Goal: Task Accomplishment & Management: Complete application form

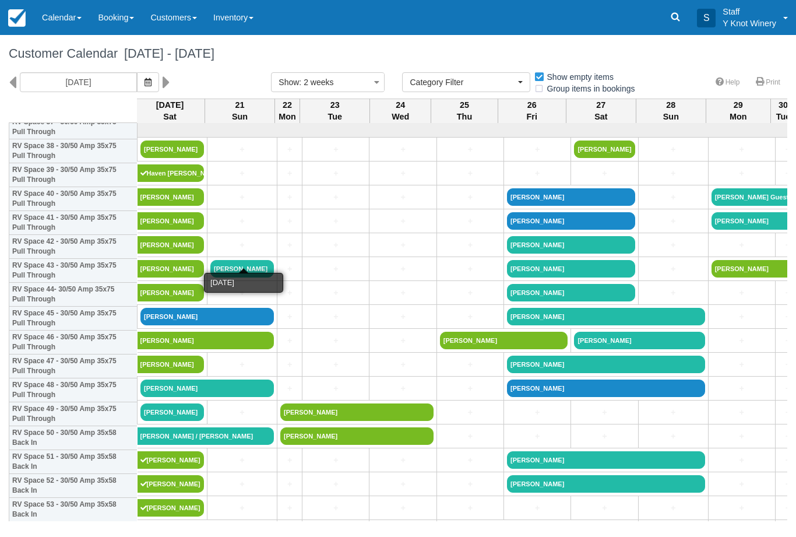
select select
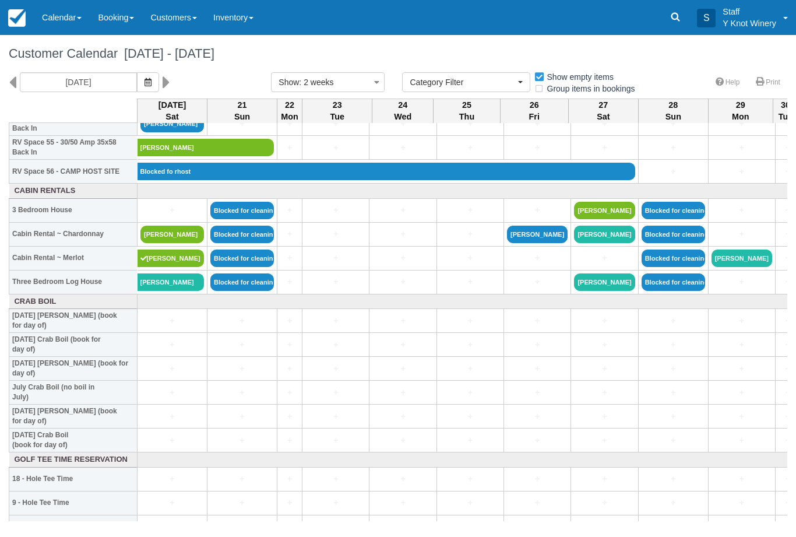
scroll to position [1341, 0]
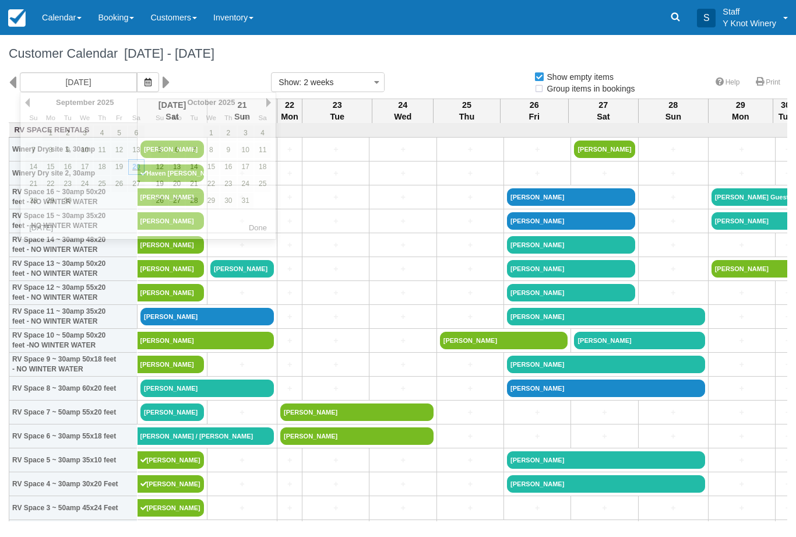
select select
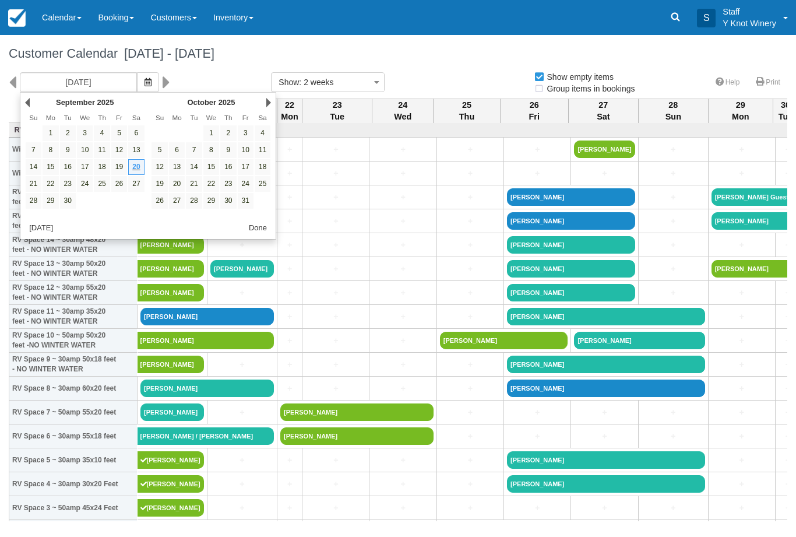
select select
click at [248, 135] on link "3" at bounding box center [246, 133] width 16 height 16
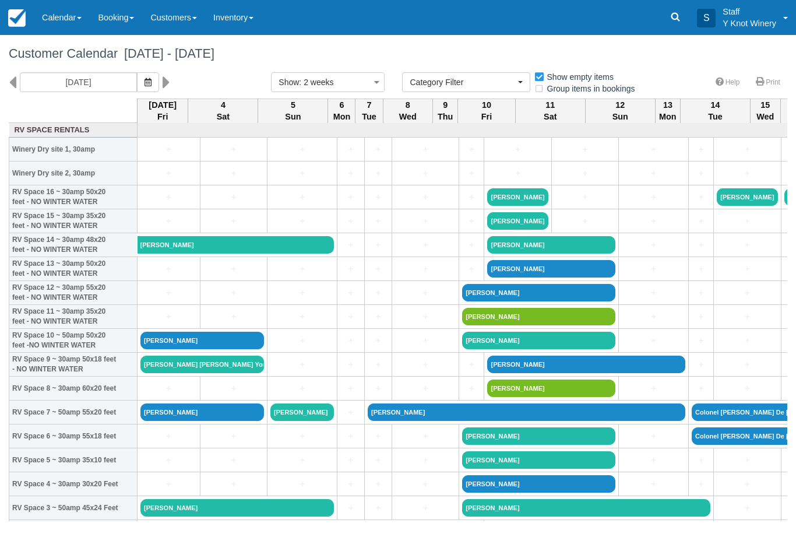
click at [137, 89] on button "button" at bounding box center [148, 82] width 22 height 20
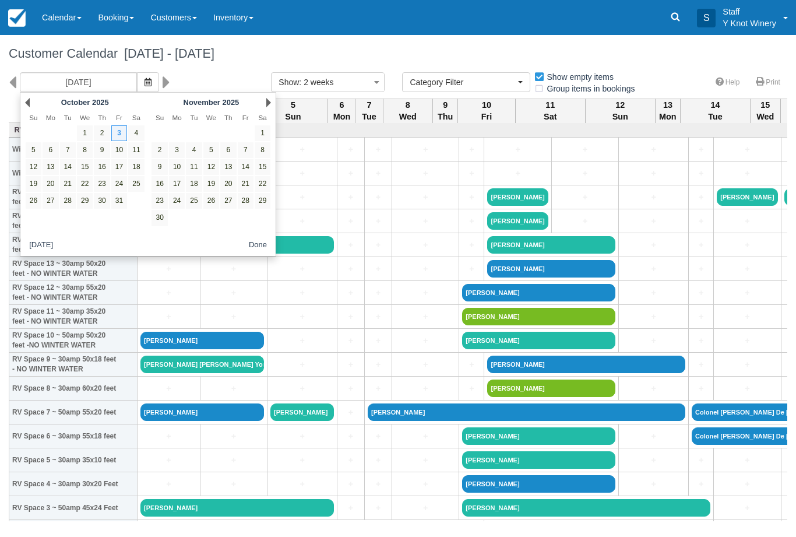
click at [95, 133] on link "2" at bounding box center [102, 133] width 16 height 16
type input "10/02/25"
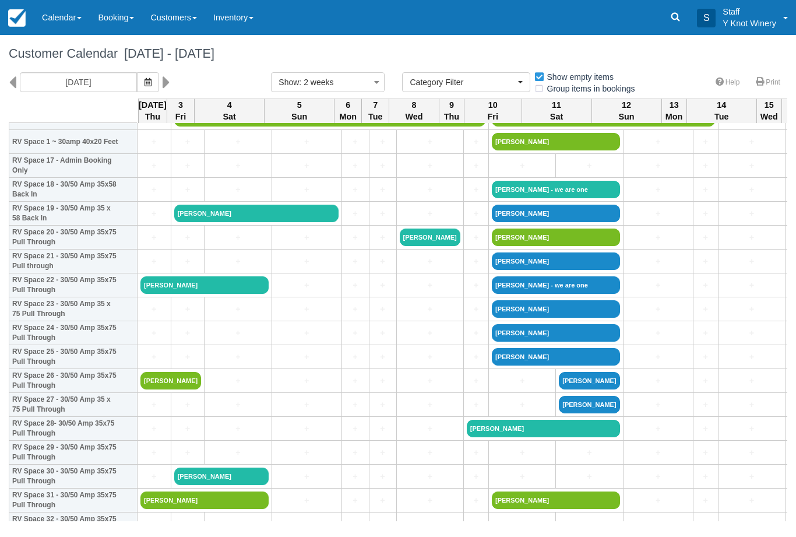
scroll to position [414, 0]
click at [205, 294] on link "[PERSON_NAME]" at bounding box center [205, 284] width 128 height 17
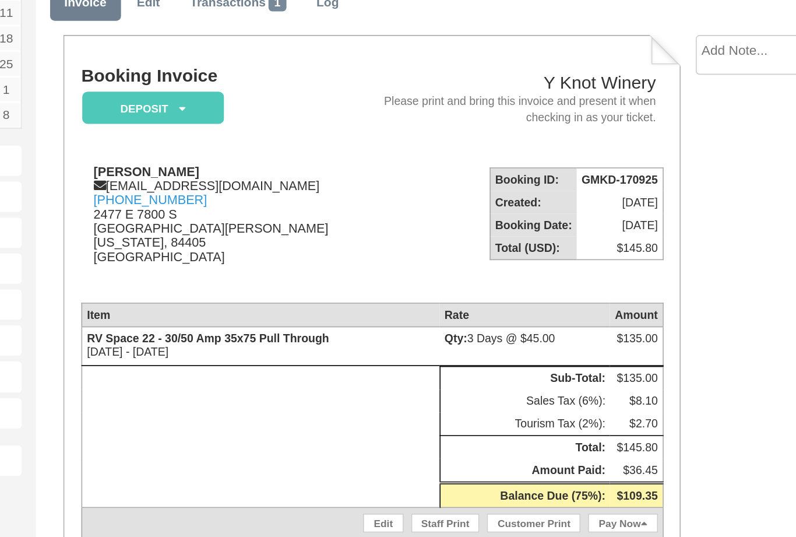
scroll to position [85, 124]
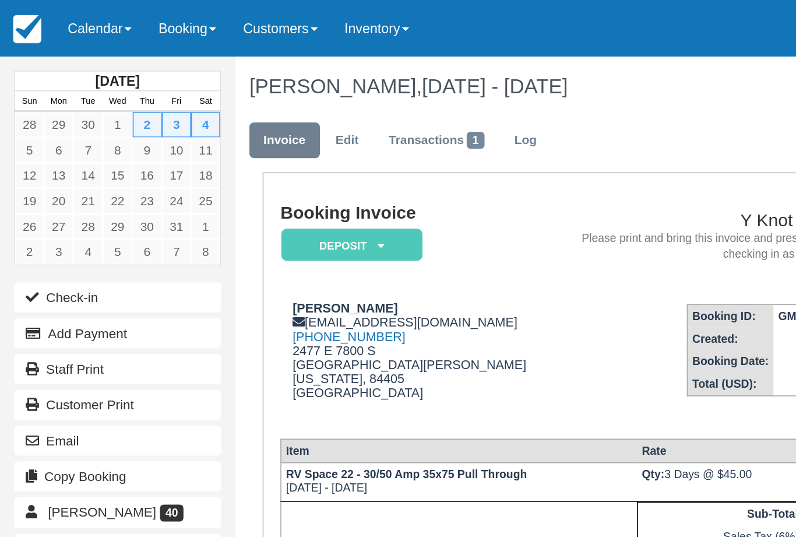
click at [82, 17] on span at bounding box center [79, 18] width 5 height 2
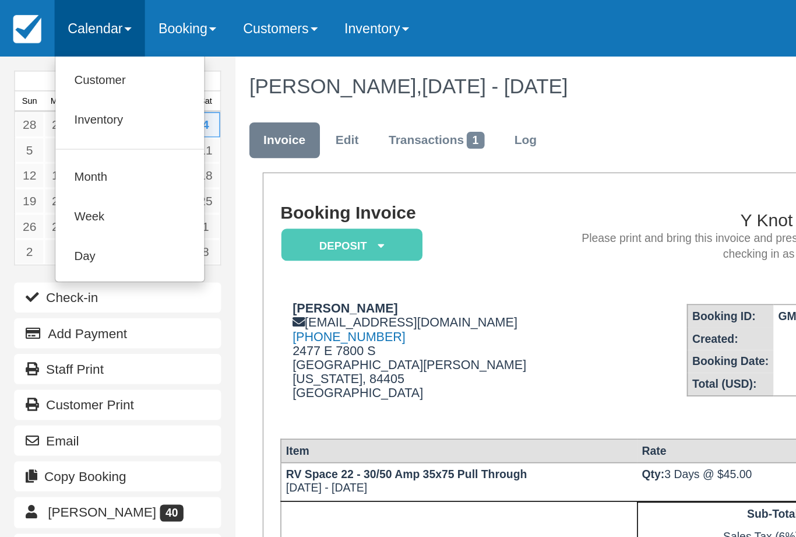
click at [72, 48] on link "Customer" at bounding box center [80, 50] width 92 height 24
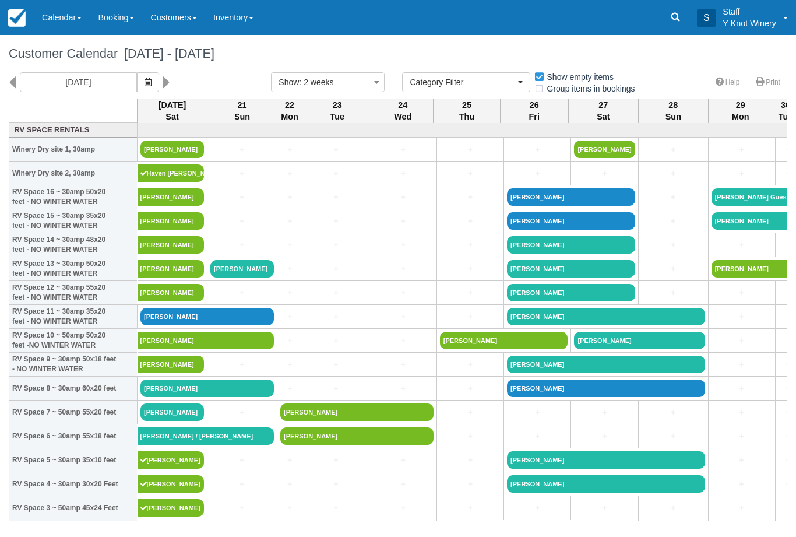
select select
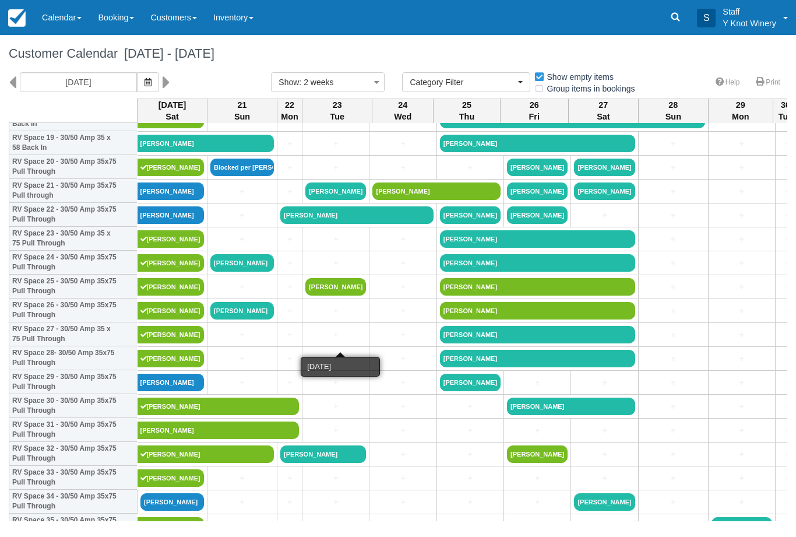
scroll to position [483, 0]
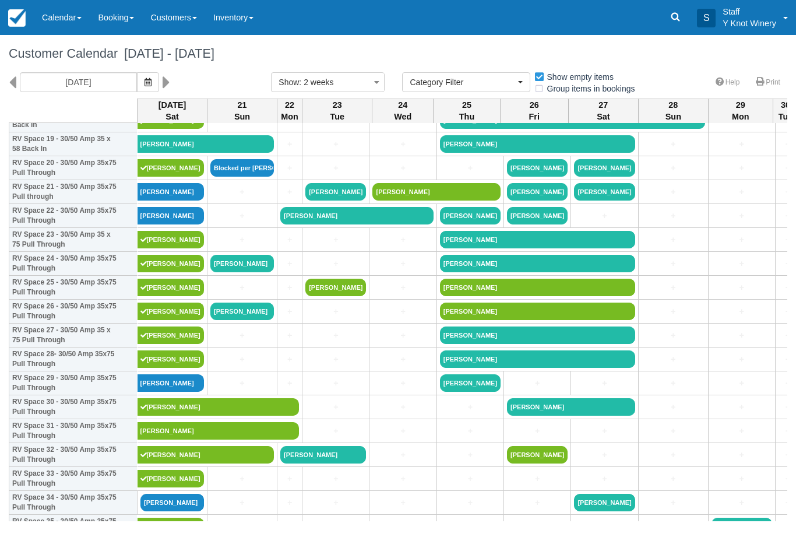
click at [167, 224] on link "[PERSON_NAME]" at bounding box center [171, 215] width 67 height 17
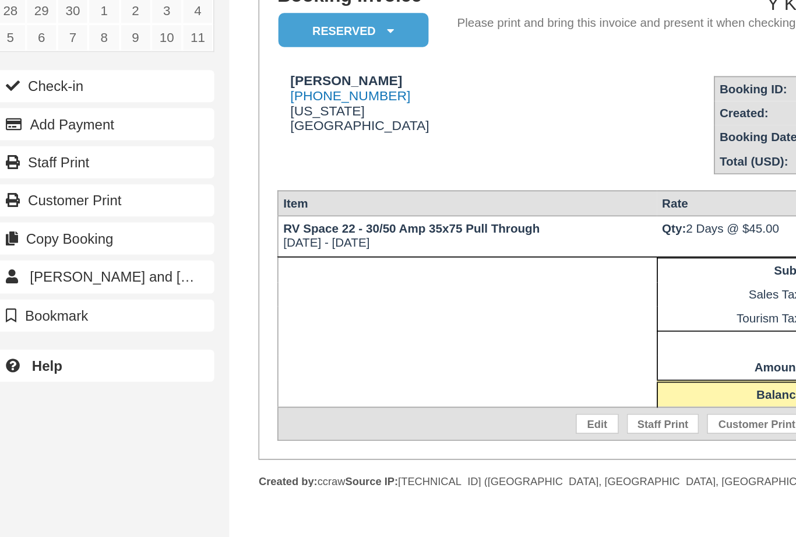
click at [38, 175] on button "Check-in" at bounding box center [73, 184] width 128 height 19
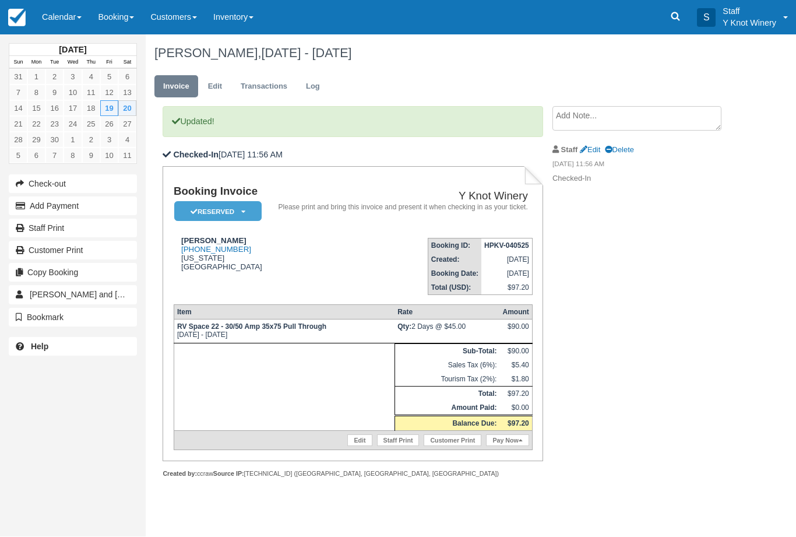
click at [58, 16] on link "Calendar" at bounding box center [62, 17] width 56 height 35
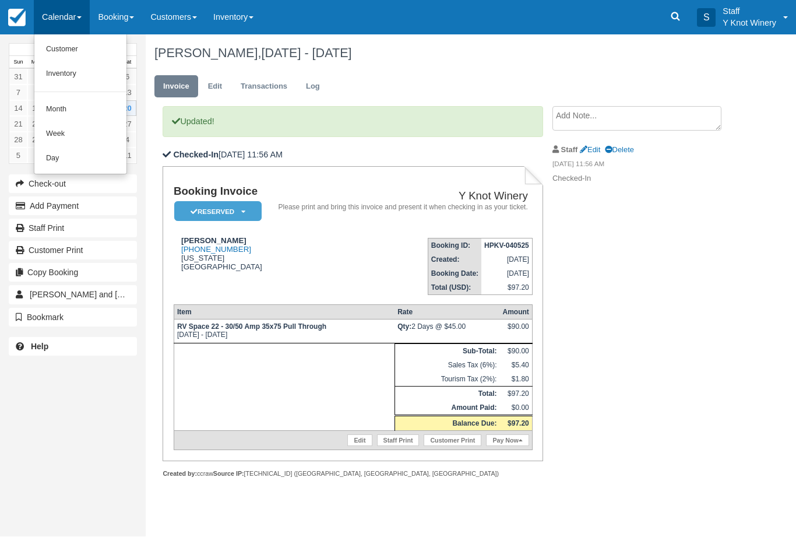
click at [75, 54] on link "Customer" at bounding box center [80, 50] width 92 height 24
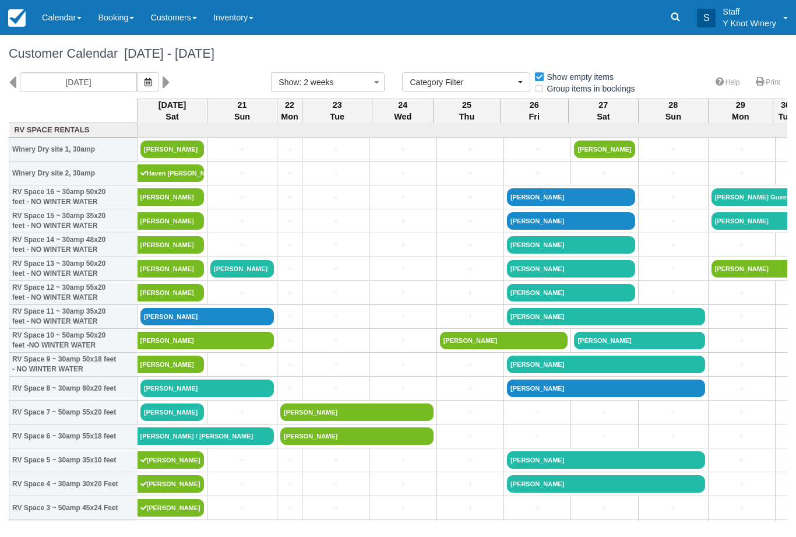
select select
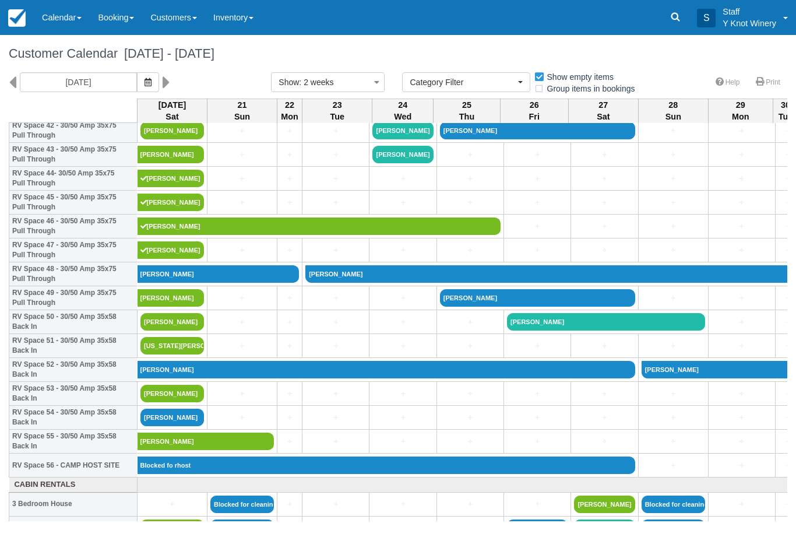
scroll to position [1048, 0]
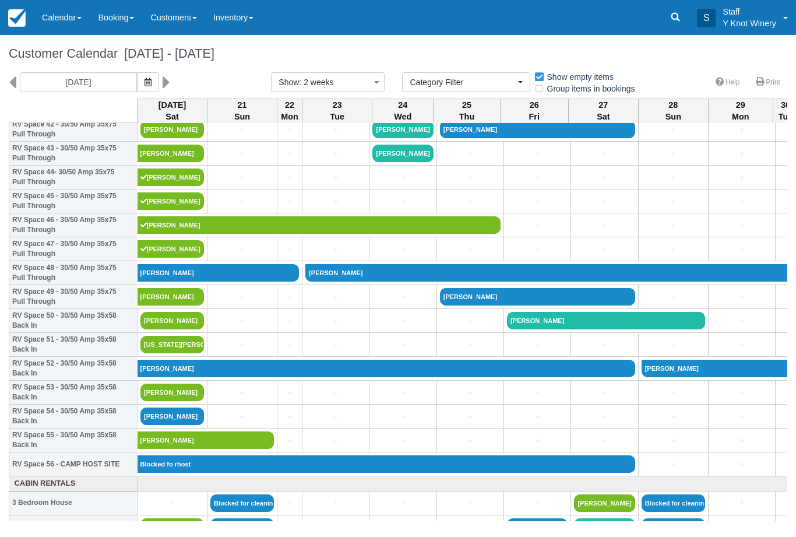
click at [179, 401] on link "Jesse ferrer" at bounding box center [173, 392] width 64 height 17
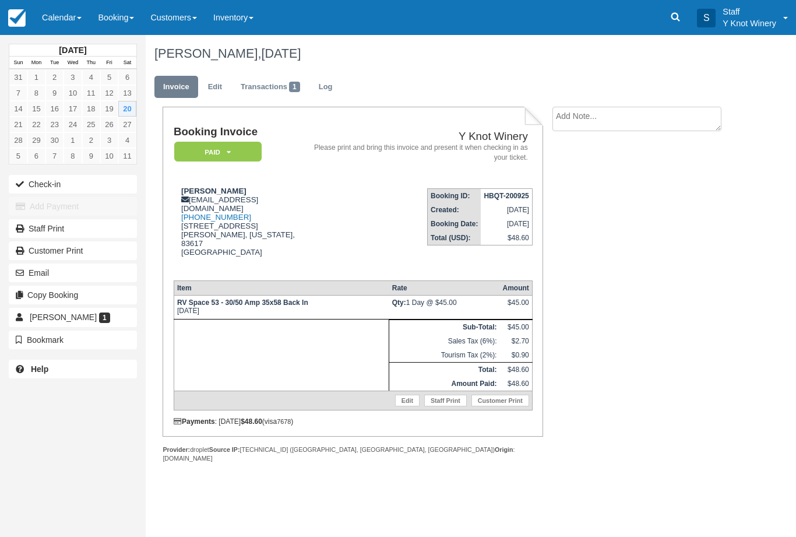
click at [83, 13] on link "Calendar" at bounding box center [62, 17] width 56 height 35
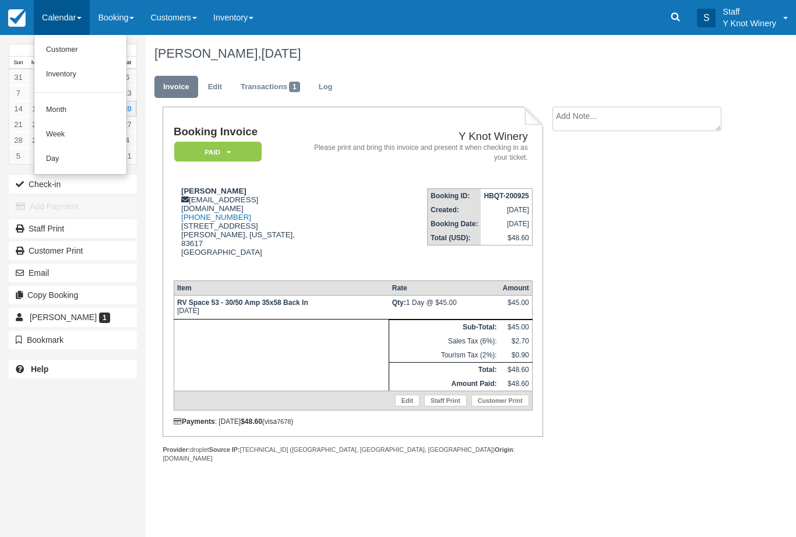
click at [67, 50] on link "Customer" at bounding box center [80, 50] width 92 height 24
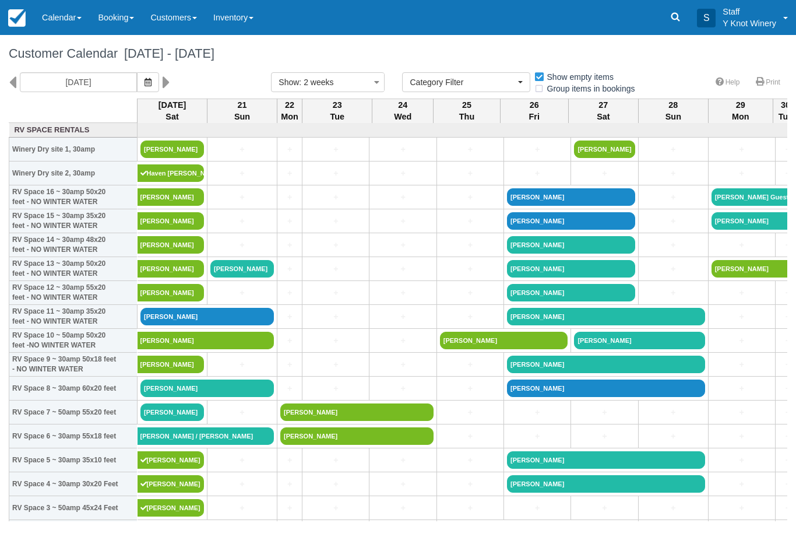
select select
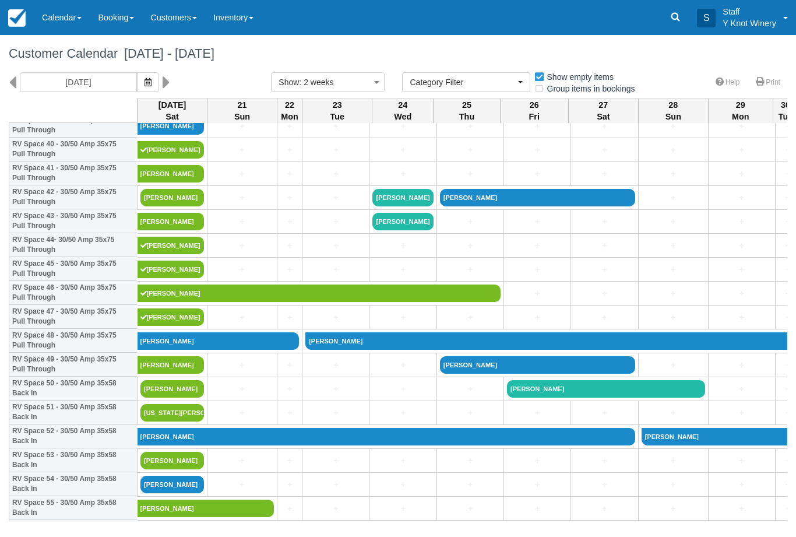
scroll to position [980, 0]
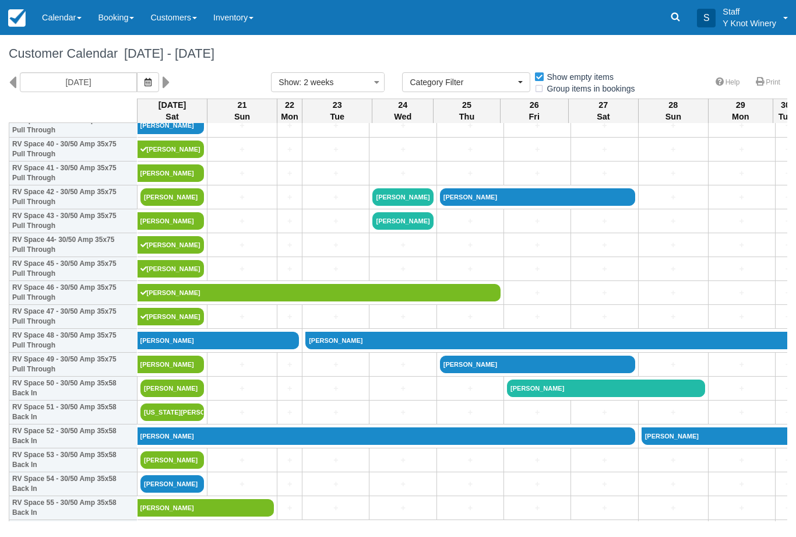
click at [145, 86] on icon "button" at bounding box center [148, 82] width 7 height 8
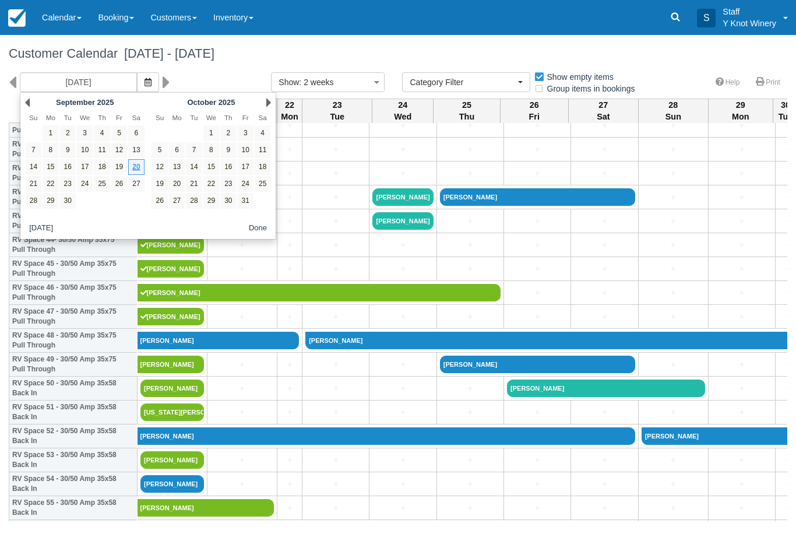
click at [118, 163] on link "19" at bounding box center [119, 167] width 16 height 16
type input "[DATE]"
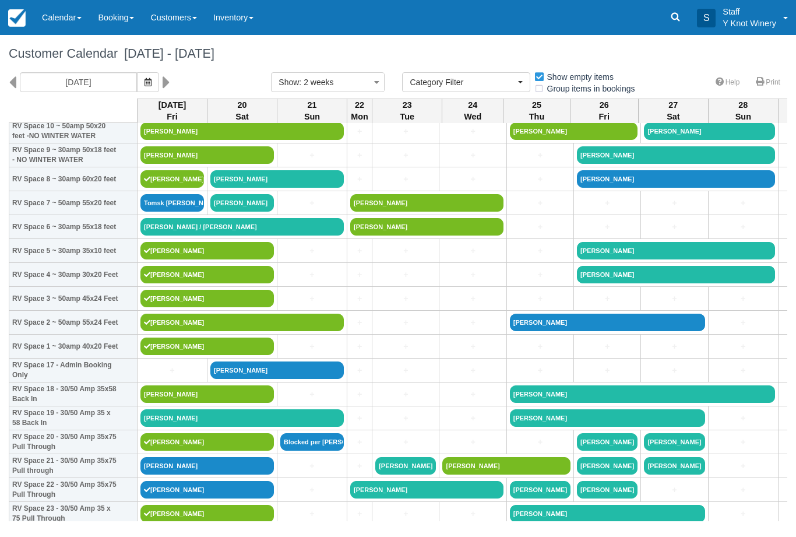
scroll to position [209, 0]
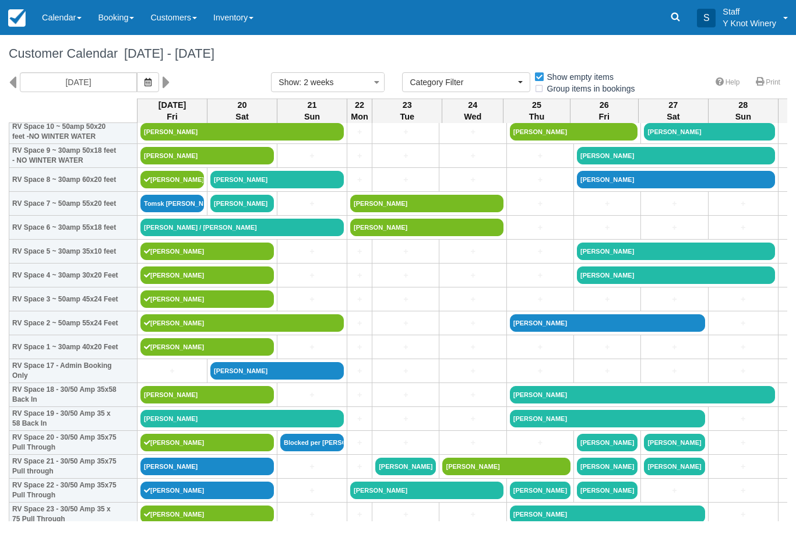
click at [410, 305] on link "+" at bounding box center [405, 299] width 61 height 12
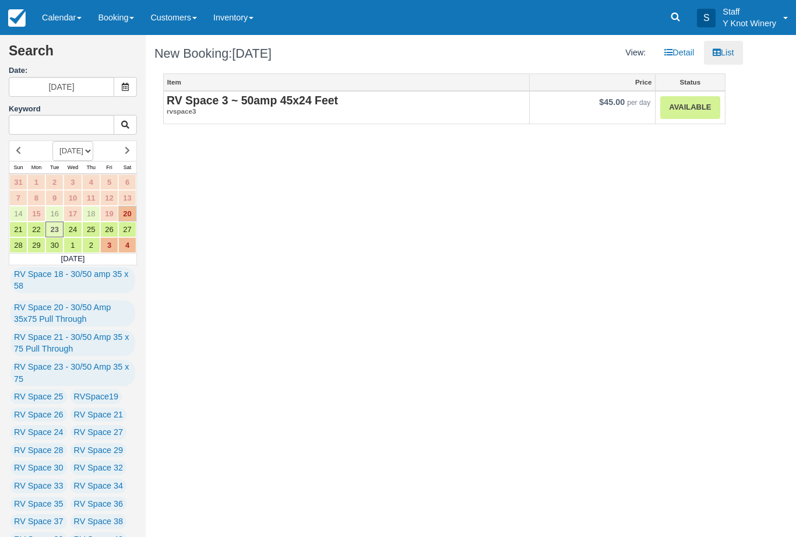
click at [80, 21] on link "Calendar" at bounding box center [62, 17] width 56 height 35
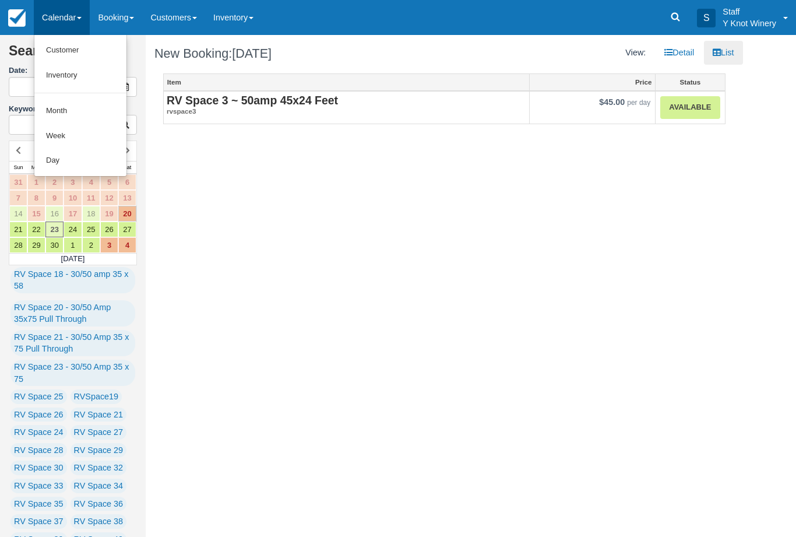
click at [83, 50] on link "Customer" at bounding box center [80, 50] width 92 height 25
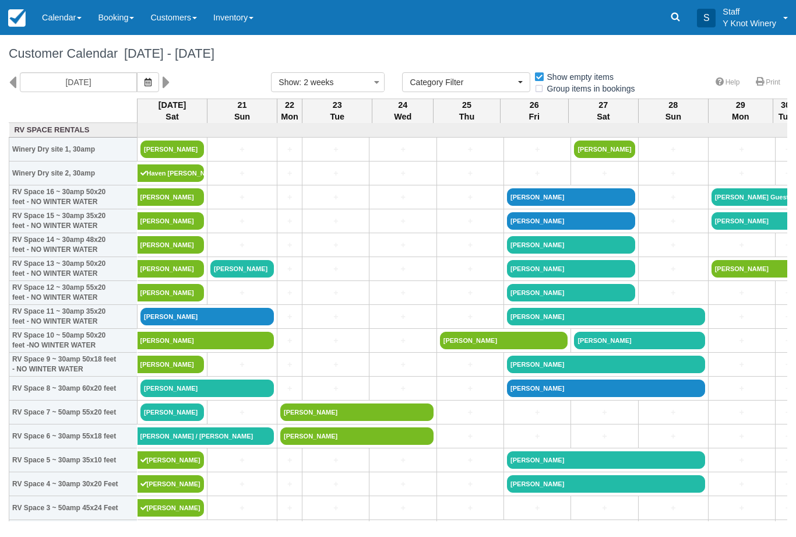
select select
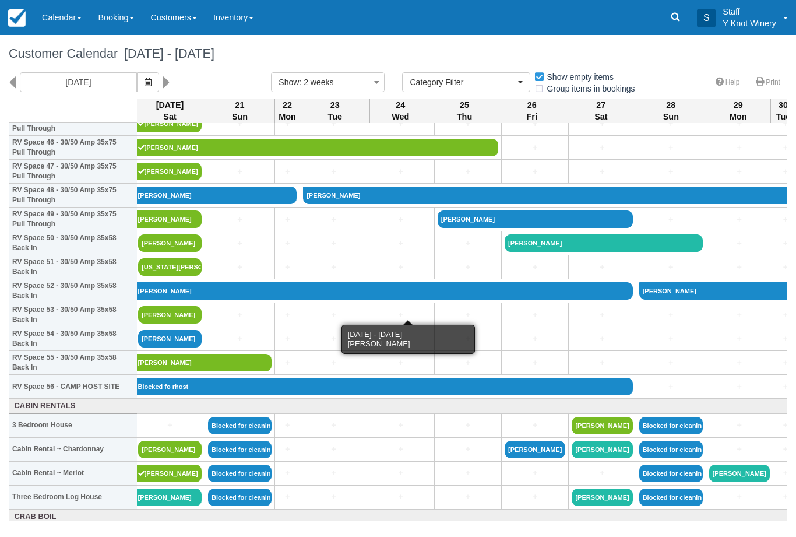
scroll to position [1126, 3]
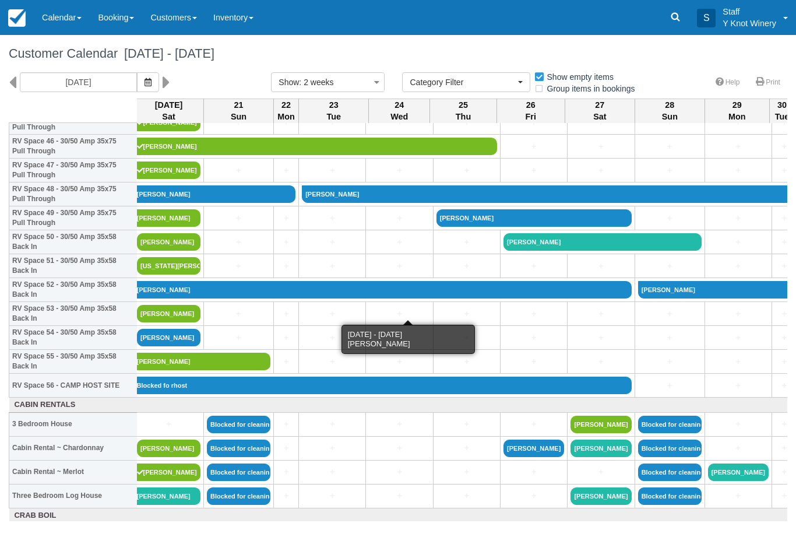
click at [137, 82] on button "button" at bounding box center [148, 82] width 22 height 20
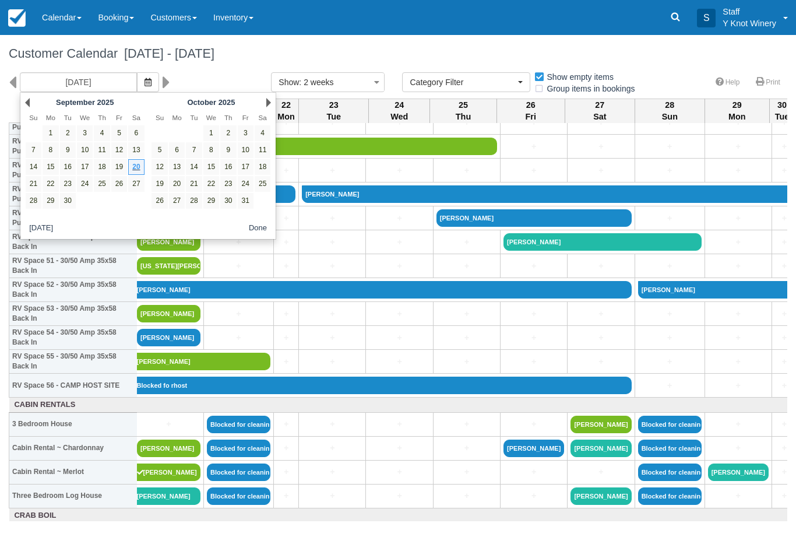
click at [124, 171] on link "19" at bounding box center [119, 167] width 16 height 16
type input "[DATE]"
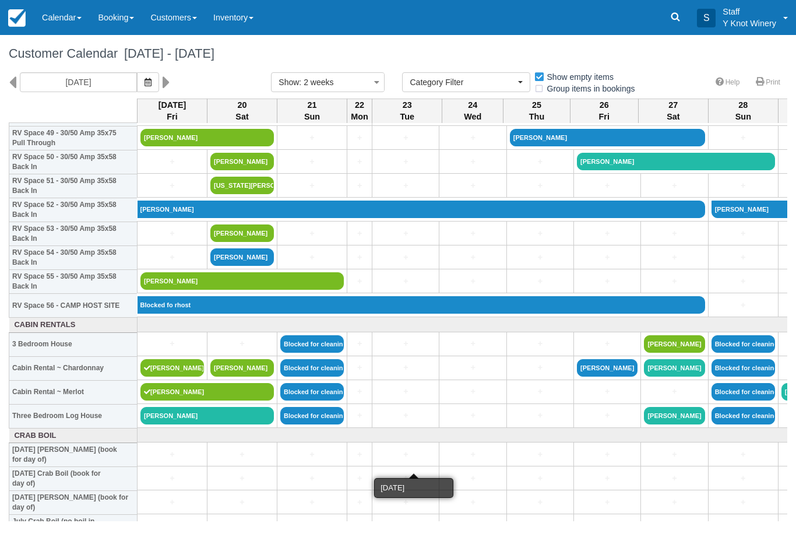
scroll to position [1207, 0]
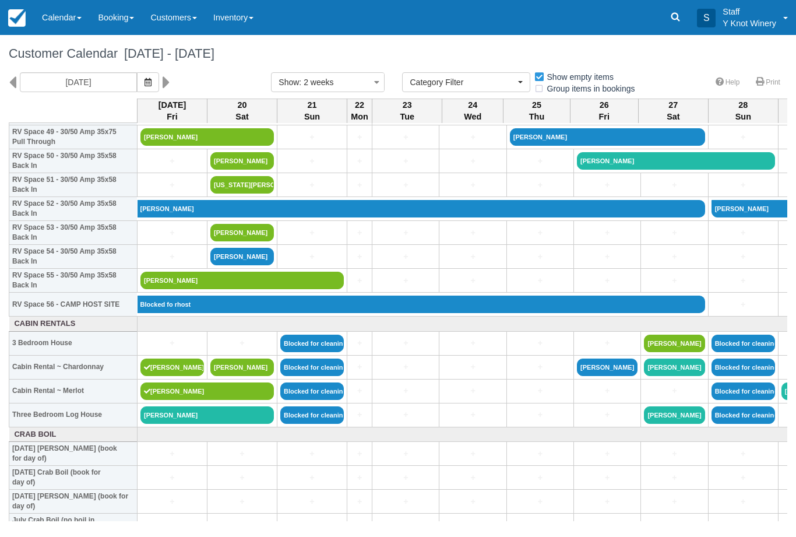
click at [229, 240] on link "[PERSON_NAME]" at bounding box center [242, 232] width 64 height 17
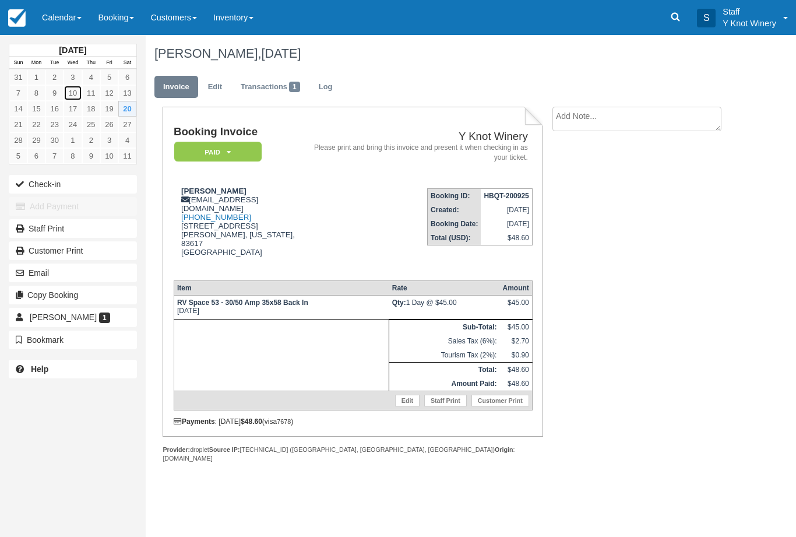
click at [76, 89] on link "10" at bounding box center [73, 93] width 18 height 16
click at [68, 14] on link "Calendar" at bounding box center [62, 17] width 56 height 35
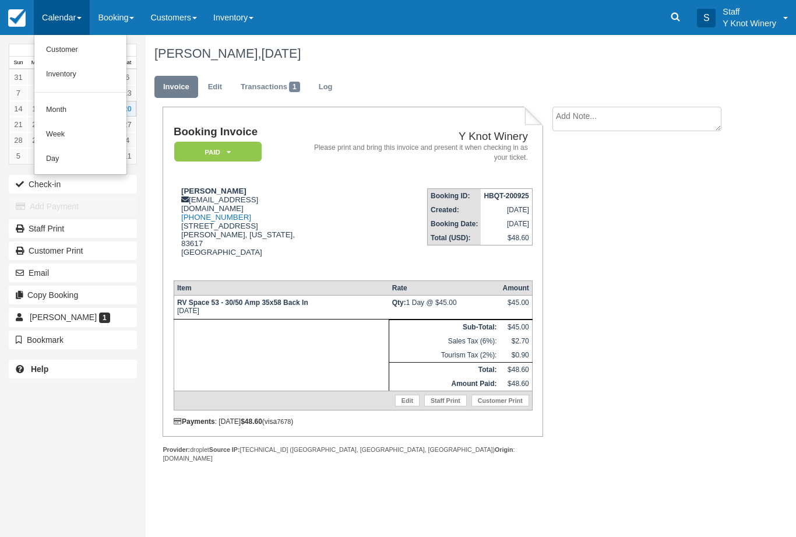
click at [80, 109] on link "Month" at bounding box center [80, 110] width 92 height 24
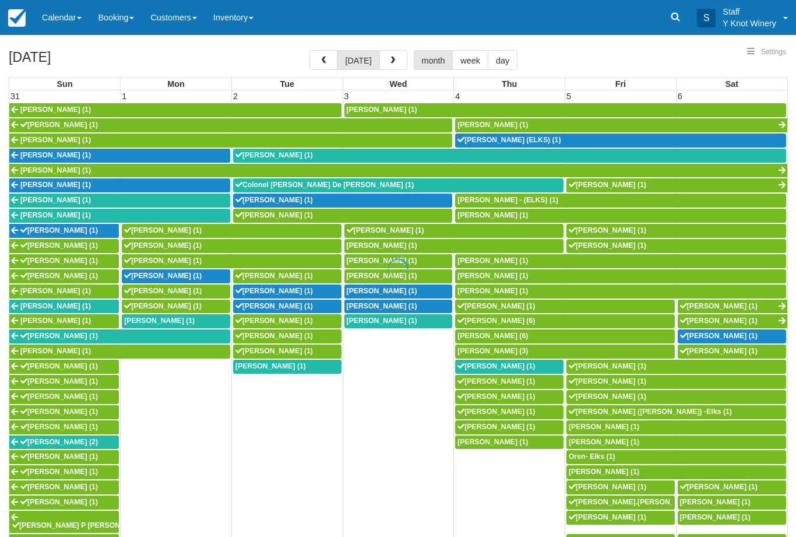
select select
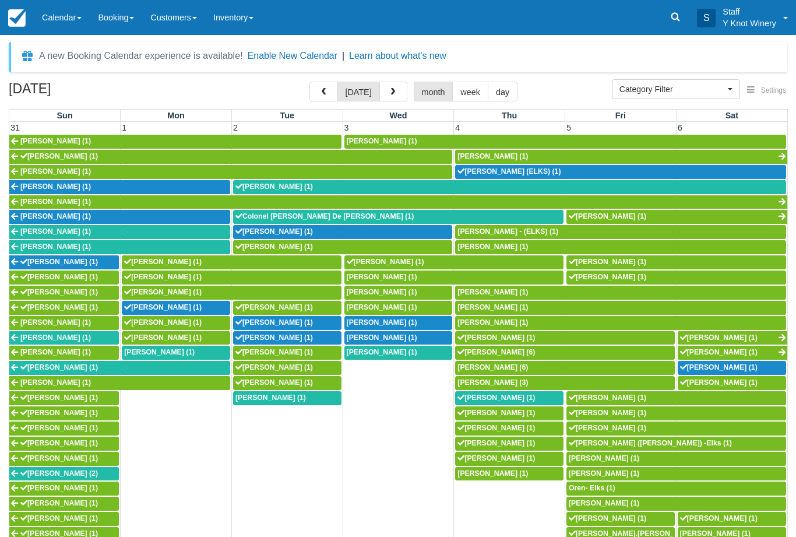
click at [66, 24] on link "Calendar" at bounding box center [62, 17] width 56 height 35
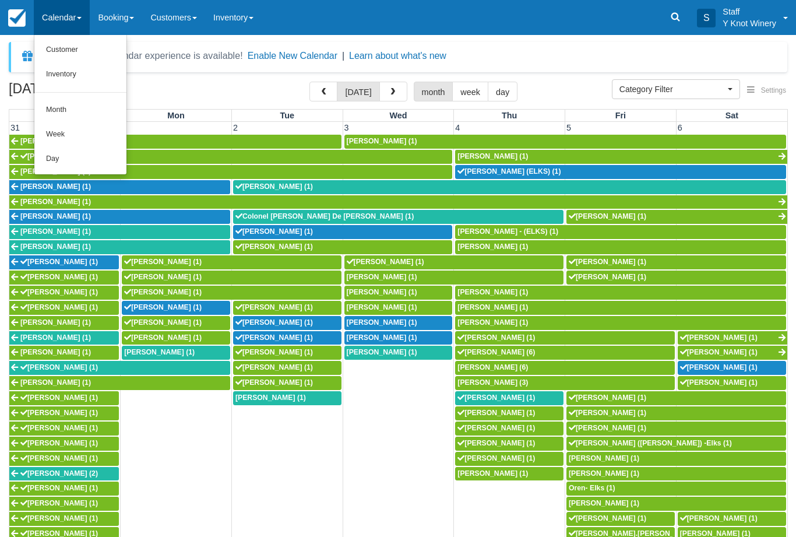
click at [76, 71] on link "Inventory" at bounding box center [80, 74] width 92 height 24
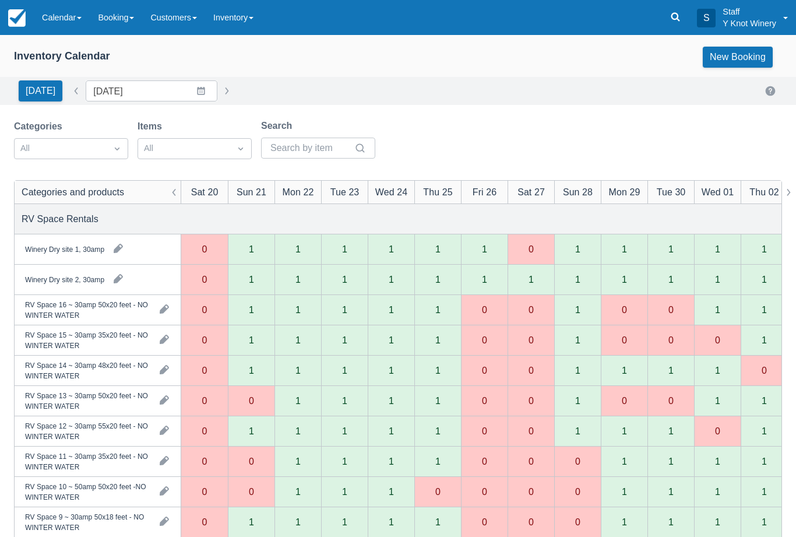
click at [61, 17] on link "Calendar" at bounding box center [62, 17] width 56 height 35
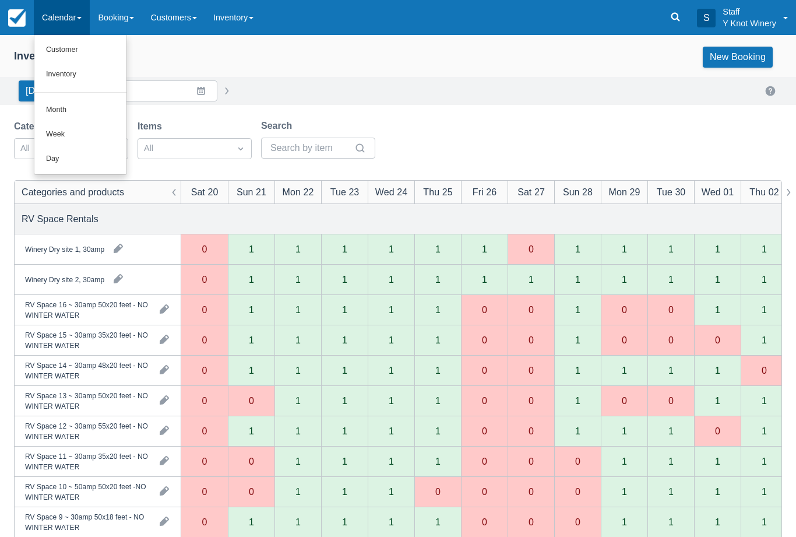
click at [79, 49] on link "Customer" at bounding box center [80, 50] width 92 height 24
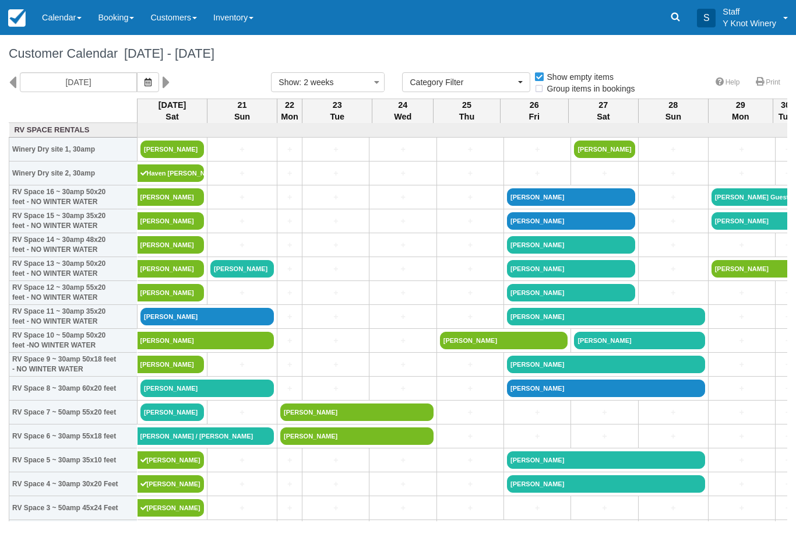
select select
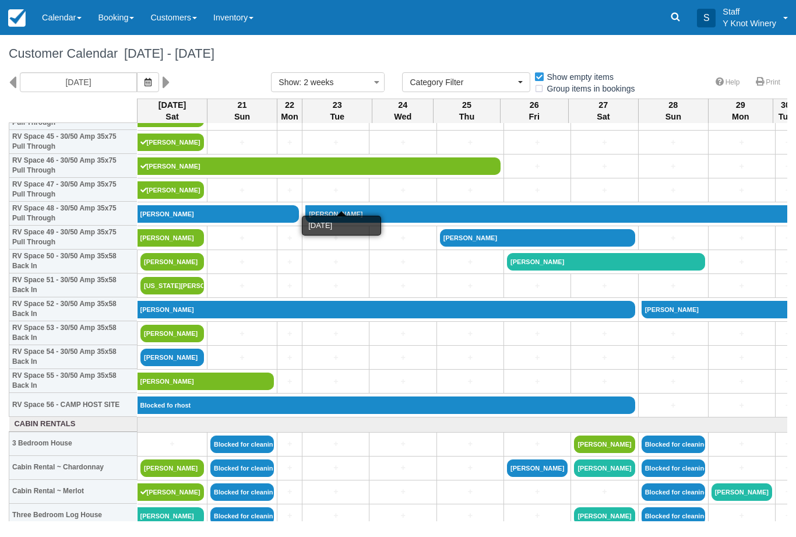
scroll to position [1107, 0]
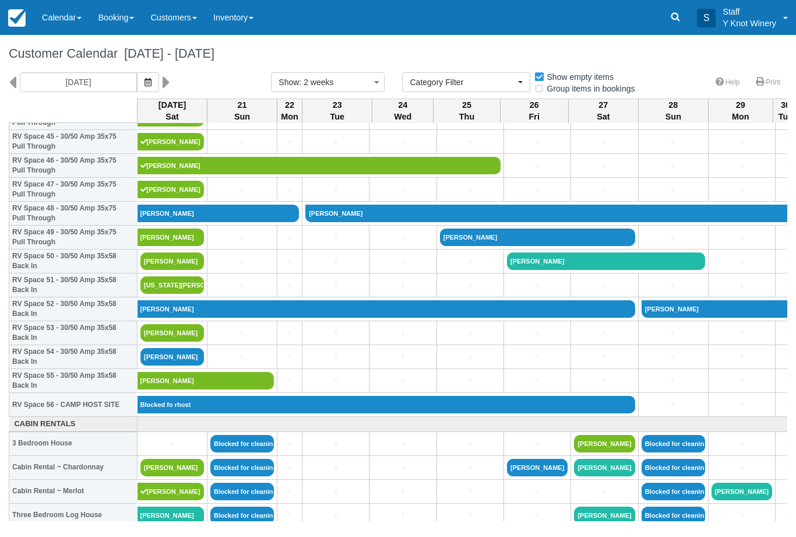
click at [171, 123] on th "[DATE] Sat" at bounding box center [173, 111] width 70 height 24
click at [145, 85] on icon "button" at bounding box center [148, 82] width 7 height 8
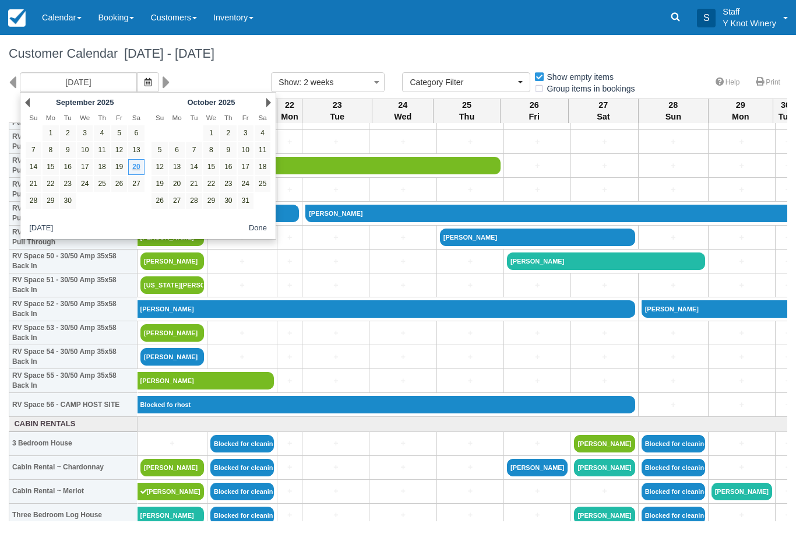
click at [52, 167] on link "15" at bounding box center [51, 167] width 16 height 16
type input "09/15/25"
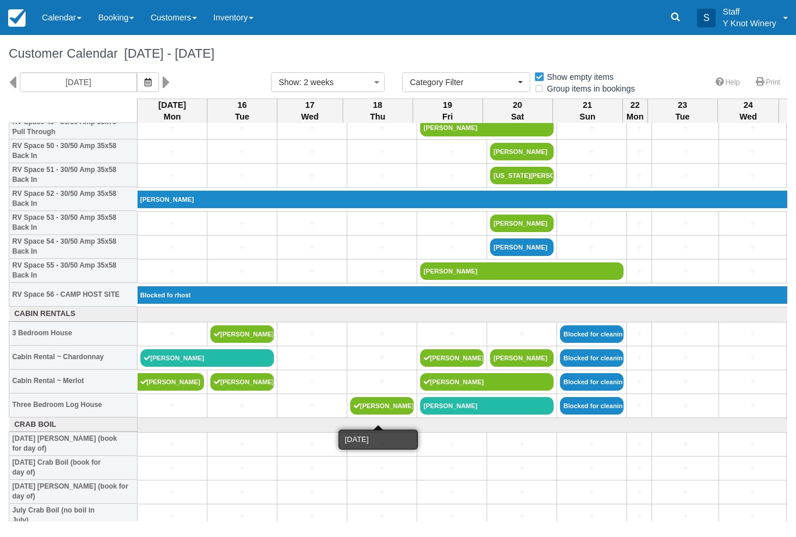
scroll to position [1216, 0]
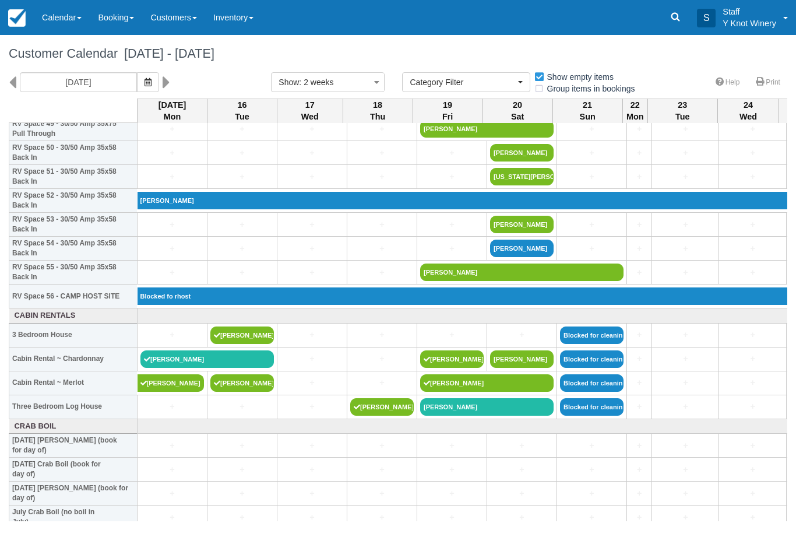
click at [520, 233] on link "[PERSON_NAME]" at bounding box center [522, 224] width 64 height 17
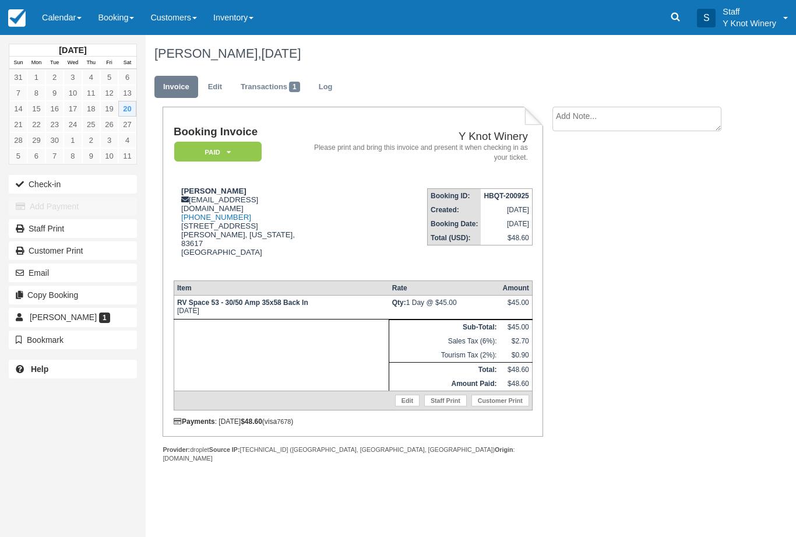
click at [80, 12] on link "Calendar" at bounding box center [62, 17] width 56 height 35
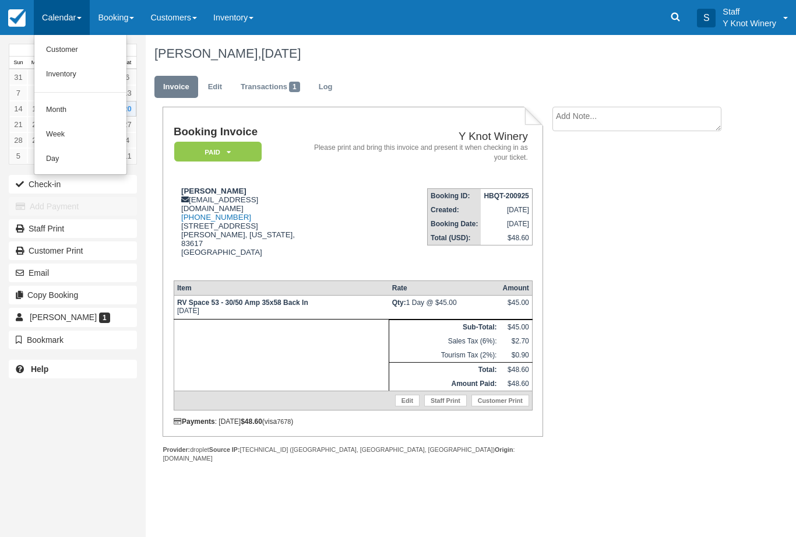
click at [73, 57] on link "Customer" at bounding box center [80, 50] width 92 height 24
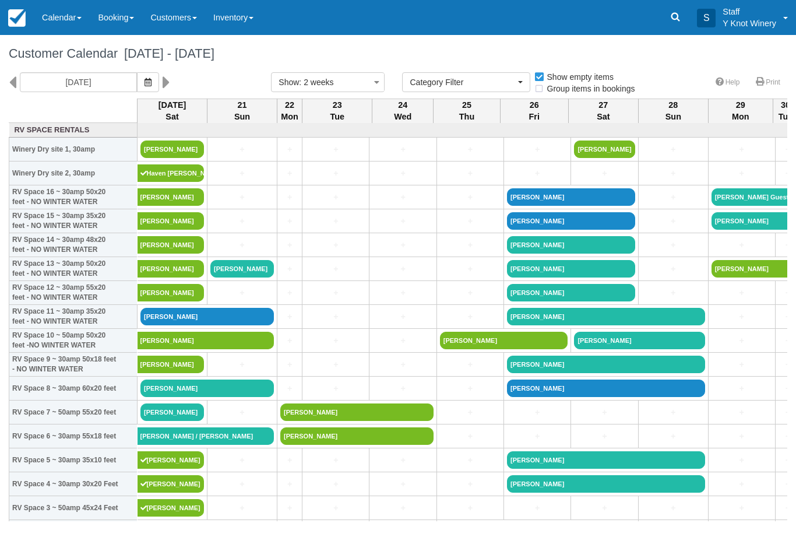
select select
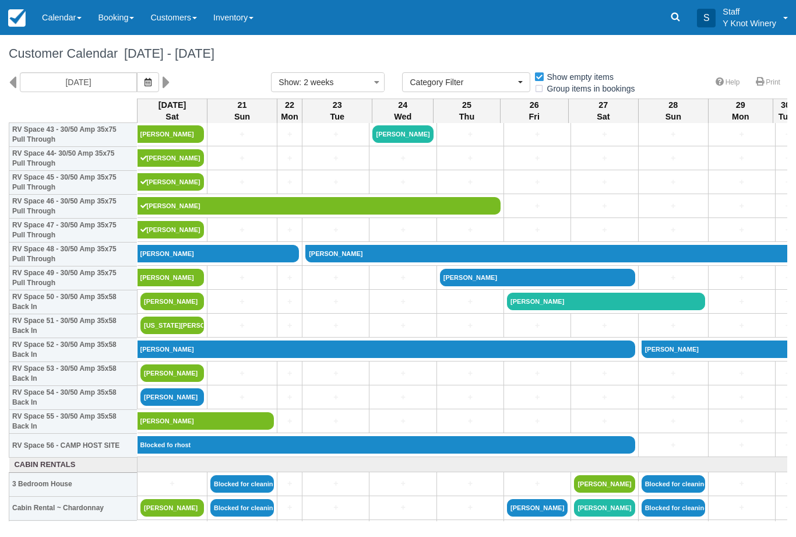
scroll to position [1065, 0]
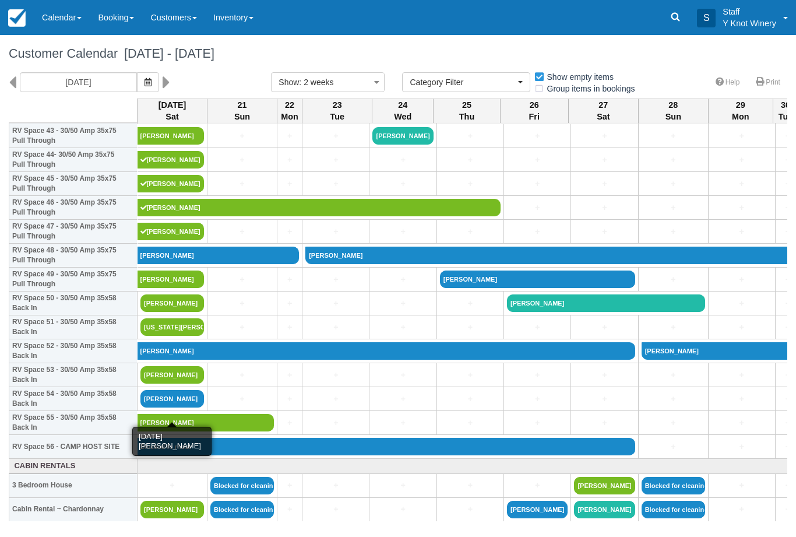
click at [193, 405] on link "[PERSON_NAME]" at bounding box center [173, 398] width 64 height 17
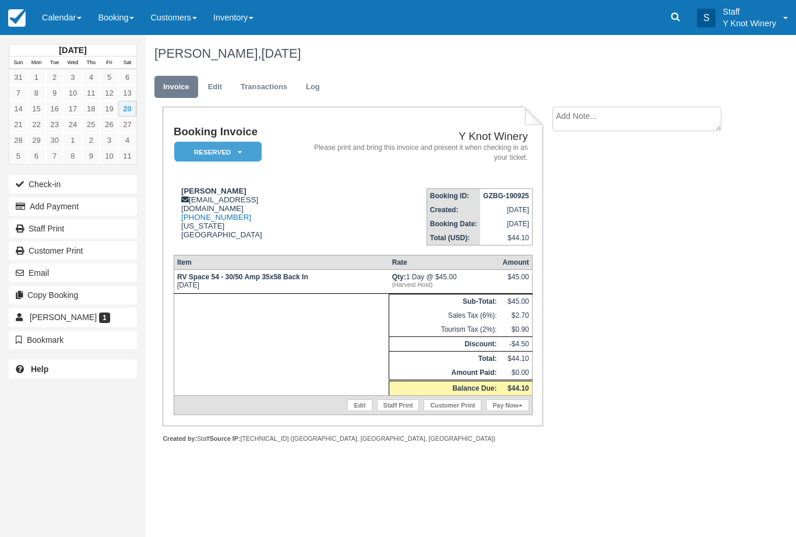
click at [59, 17] on link "Calendar" at bounding box center [62, 17] width 56 height 35
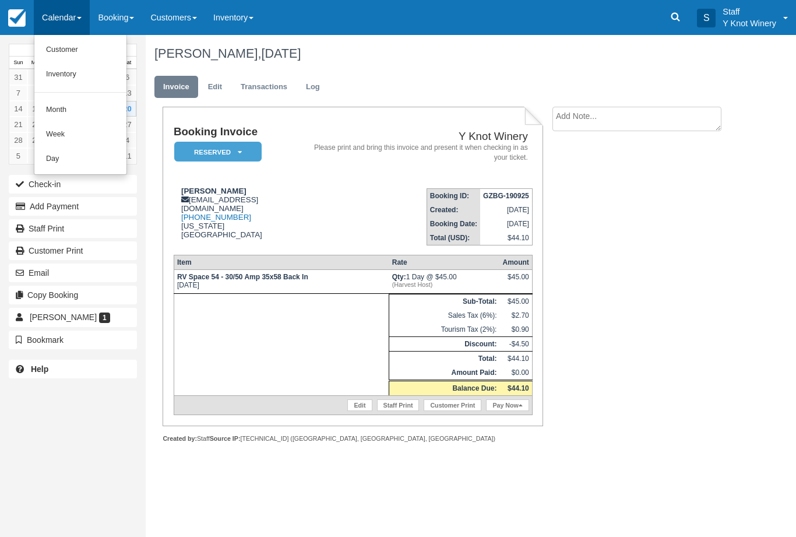
click at [79, 52] on link "Customer" at bounding box center [80, 50] width 92 height 24
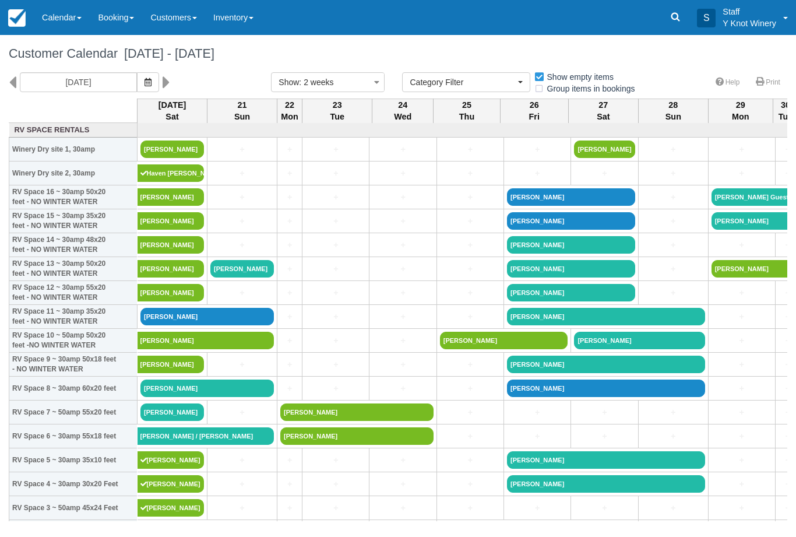
select select
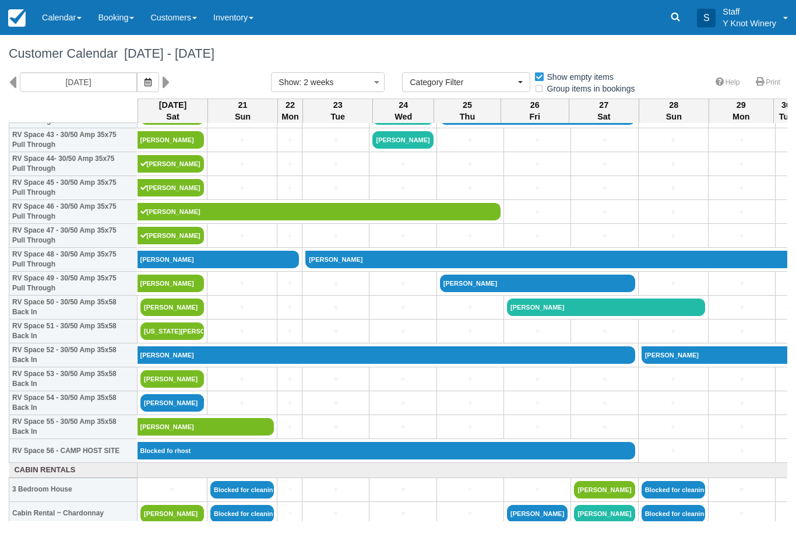
scroll to position [1062, 0]
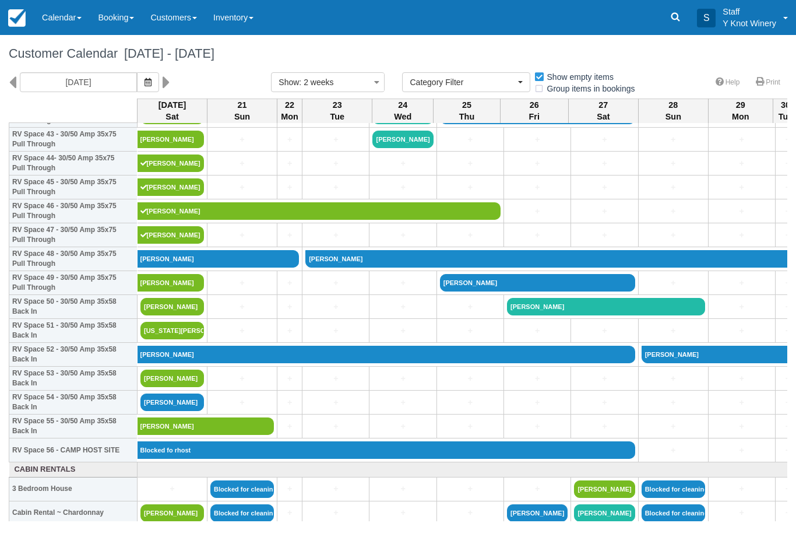
click at [178, 430] on link "[PERSON_NAME]" at bounding box center [206, 425] width 137 height 17
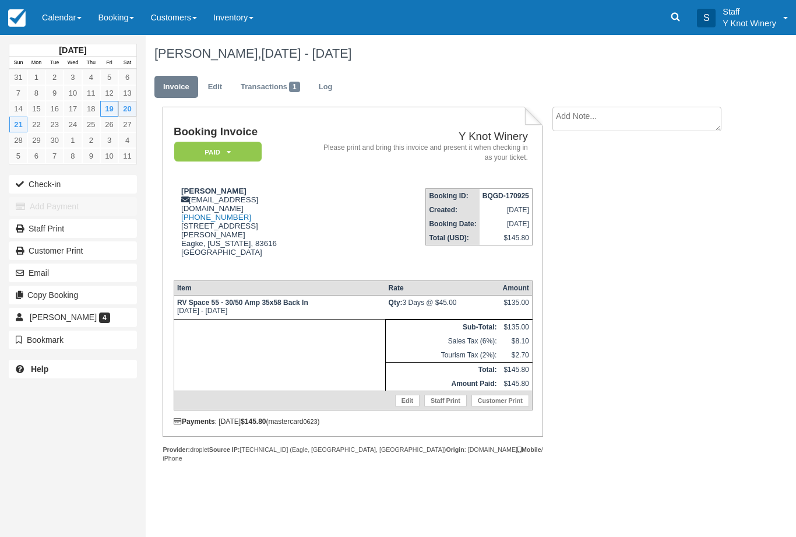
click at [68, 16] on link "Calendar" at bounding box center [62, 17] width 56 height 35
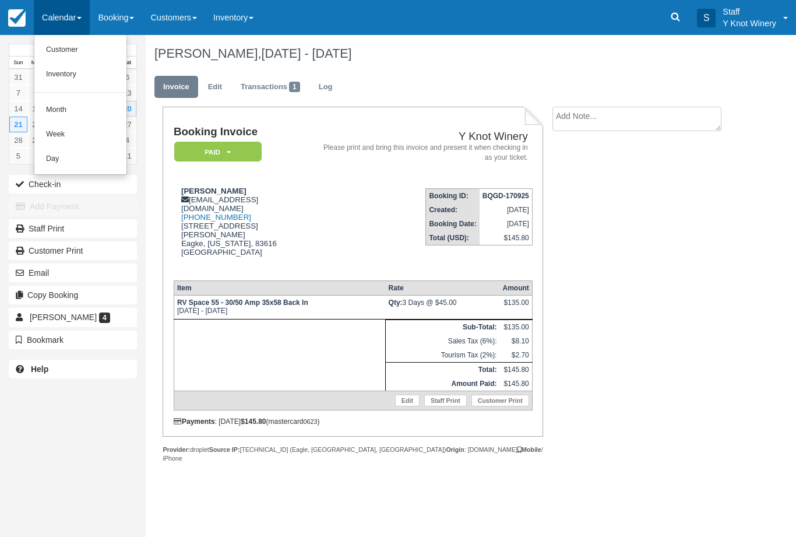
click at [74, 51] on link "Customer" at bounding box center [80, 50] width 92 height 24
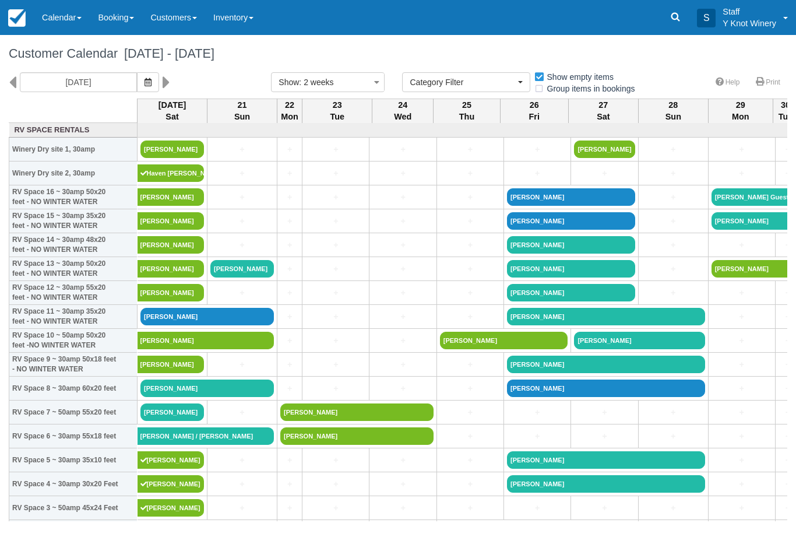
select select
click at [170, 321] on link "[PERSON_NAME]" at bounding box center [208, 316] width 134 height 17
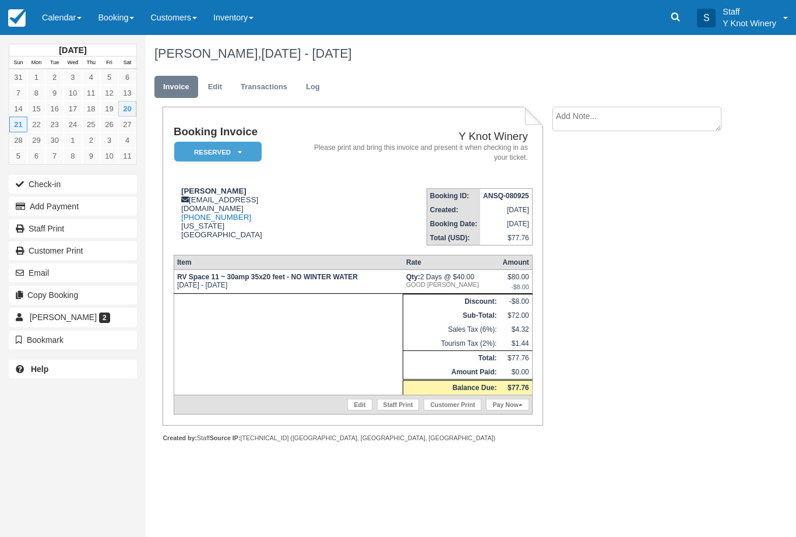
click at [105, 185] on button "Check-in" at bounding box center [73, 184] width 128 height 19
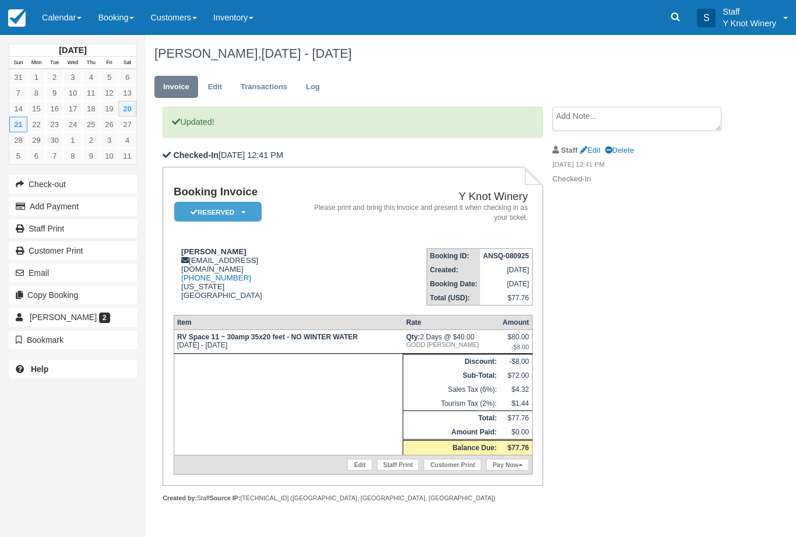
click at [43, 17] on link "Calendar" at bounding box center [62, 17] width 56 height 35
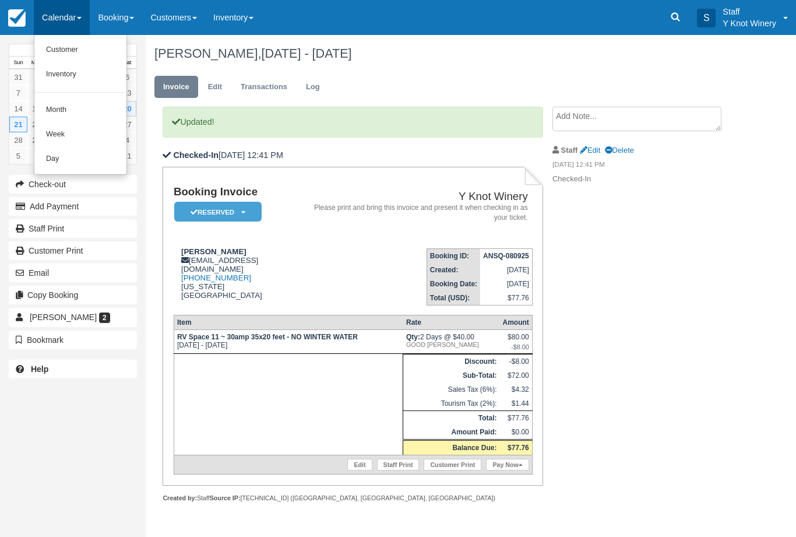
click at [66, 54] on link "Customer" at bounding box center [80, 50] width 92 height 24
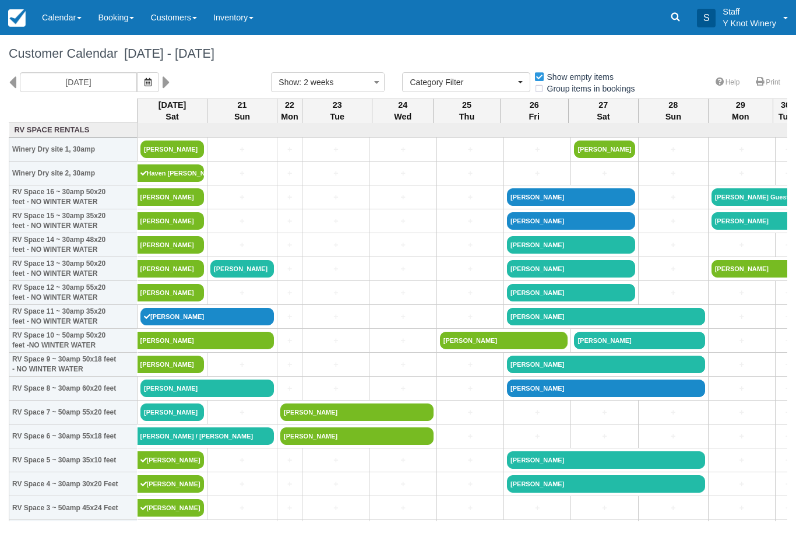
select select
click at [137, 89] on button "button" at bounding box center [148, 82] width 22 height 20
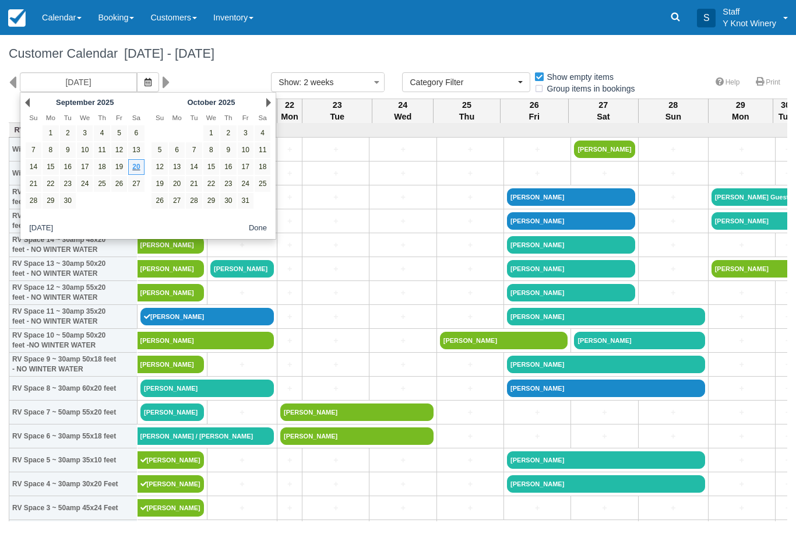
click at [160, 153] on link "5" at bounding box center [160, 150] width 16 height 16
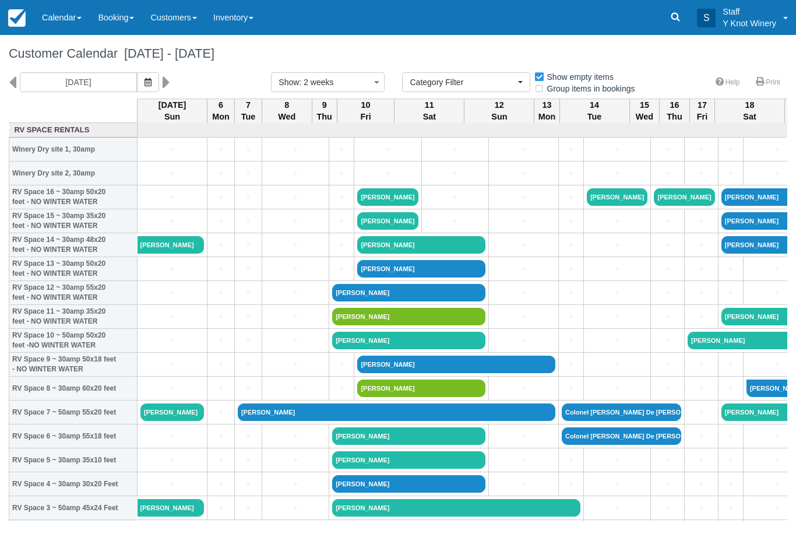
click at [145, 82] on icon "button" at bounding box center [148, 82] width 7 height 8
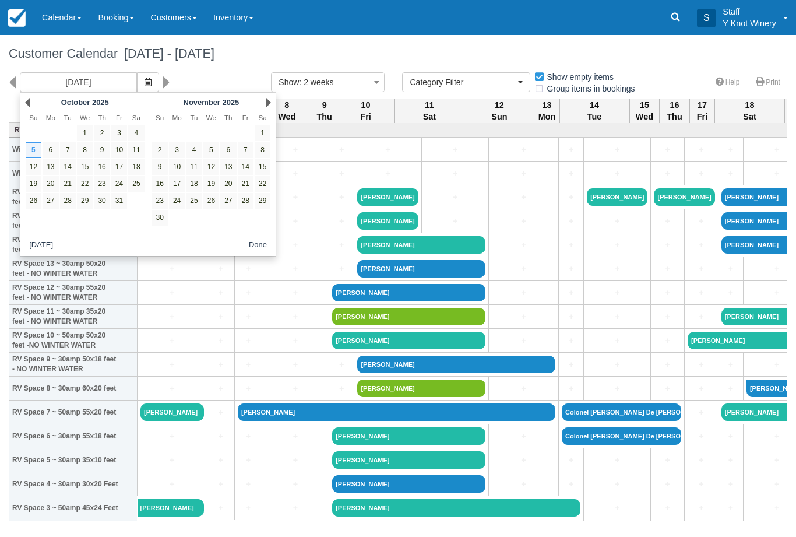
click at [26, 105] on link "Prev" at bounding box center [27, 102] width 5 height 9
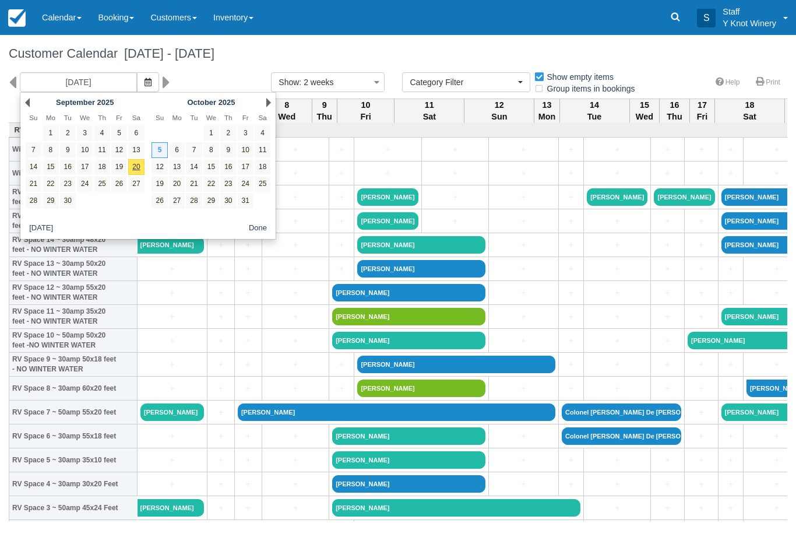
click at [138, 168] on link "20" at bounding box center [136, 167] width 16 height 16
type input "09/20/25"
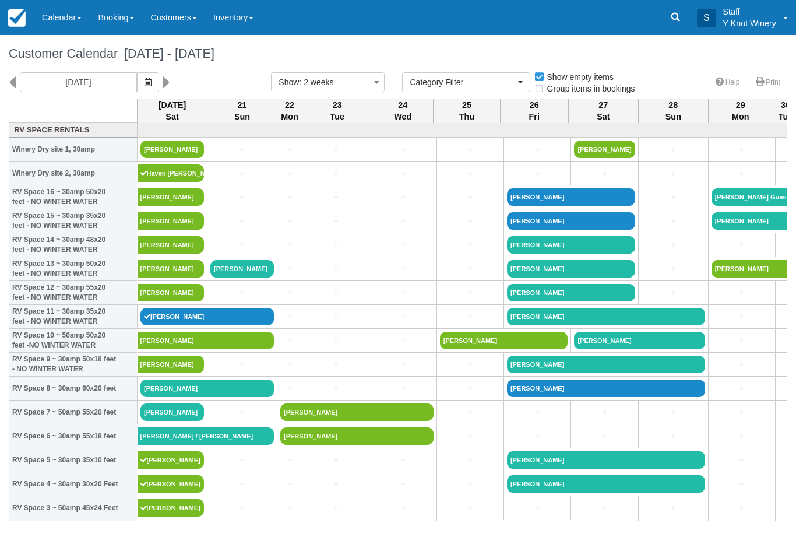
select select
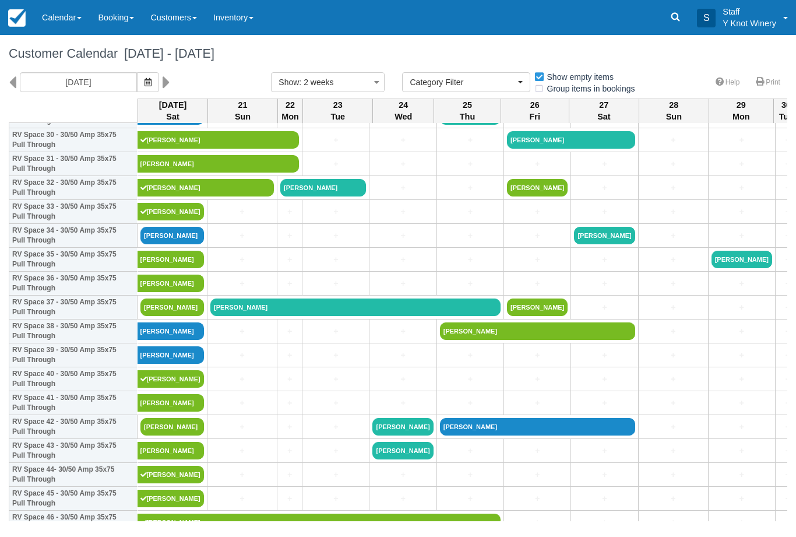
scroll to position [750, 0]
click at [183, 316] on link "[PERSON_NAME]" at bounding box center [173, 306] width 64 height 17
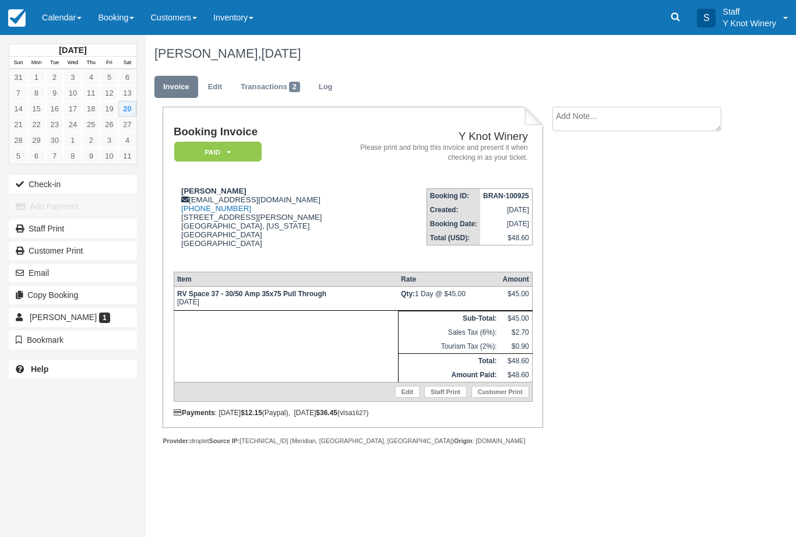
click at [101, 175] on button "Check-in" at bounding box center [73, 184] width 128 height 19
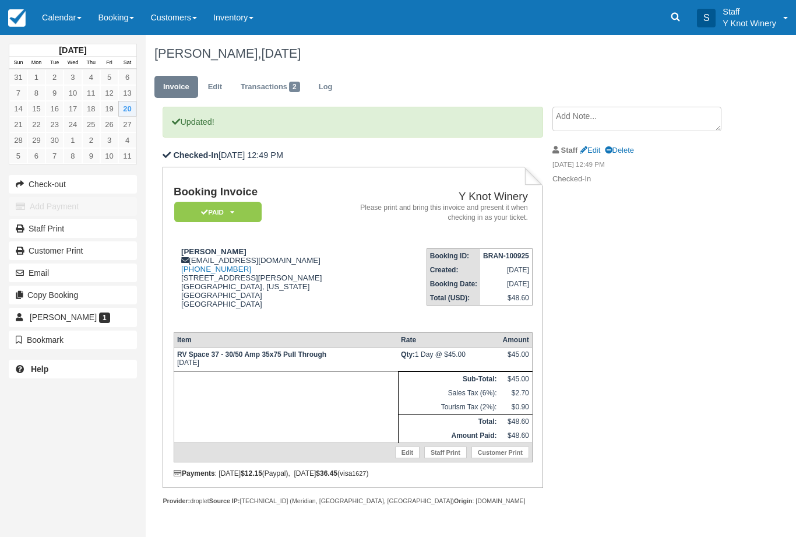
click at [64, 11] on link "Calendar" at bounding box center [62, 17] width 56 height 35
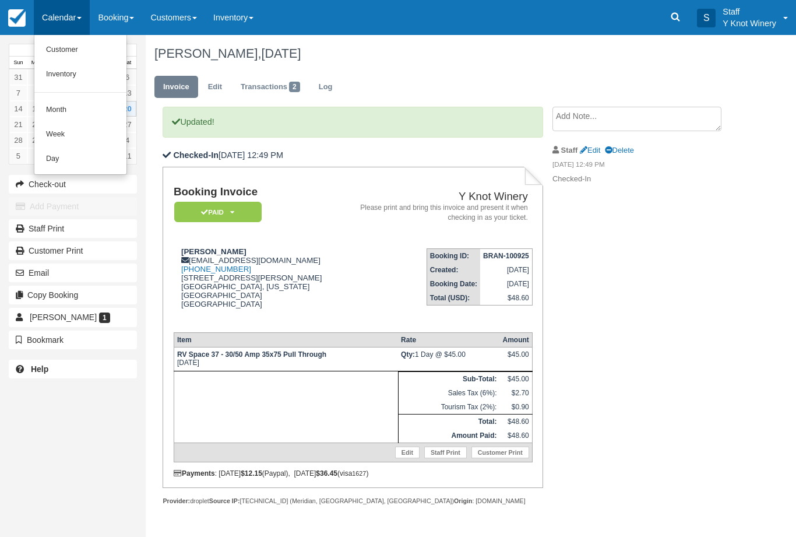
click at [81, 55] on link "Customer" at bounding box center [80, 50] width 92 height 24
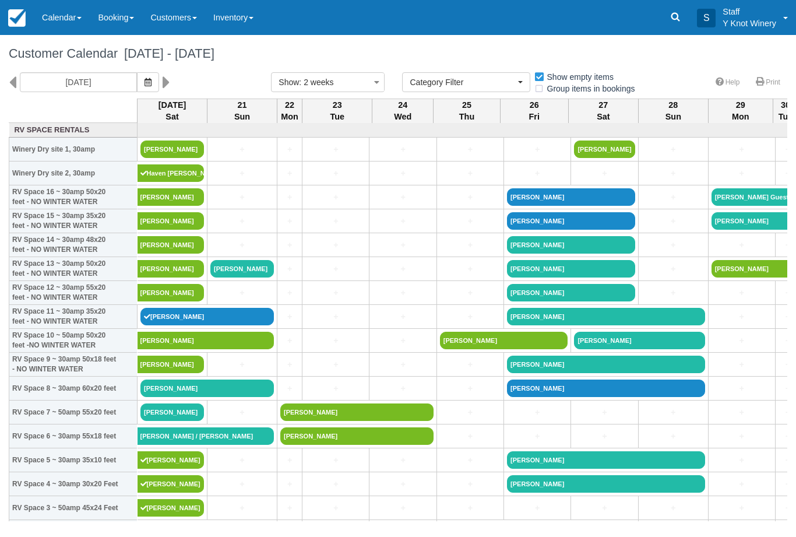
select select
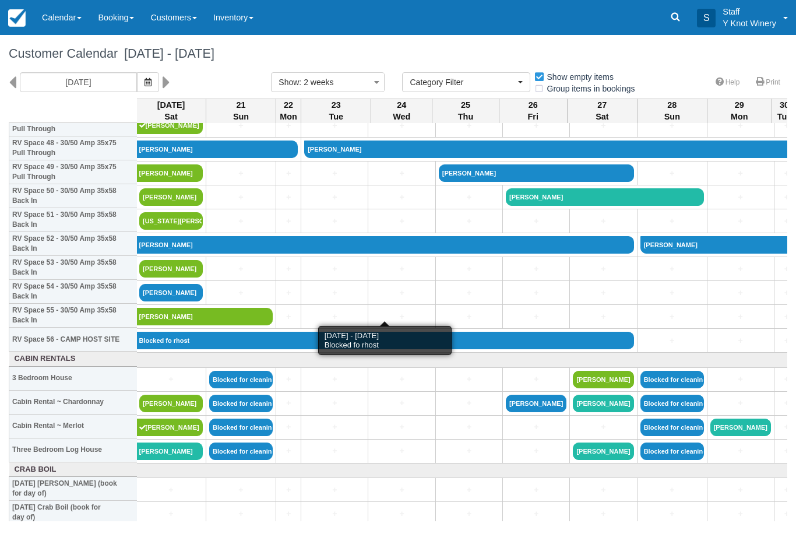
scroll to position [1171, 2]
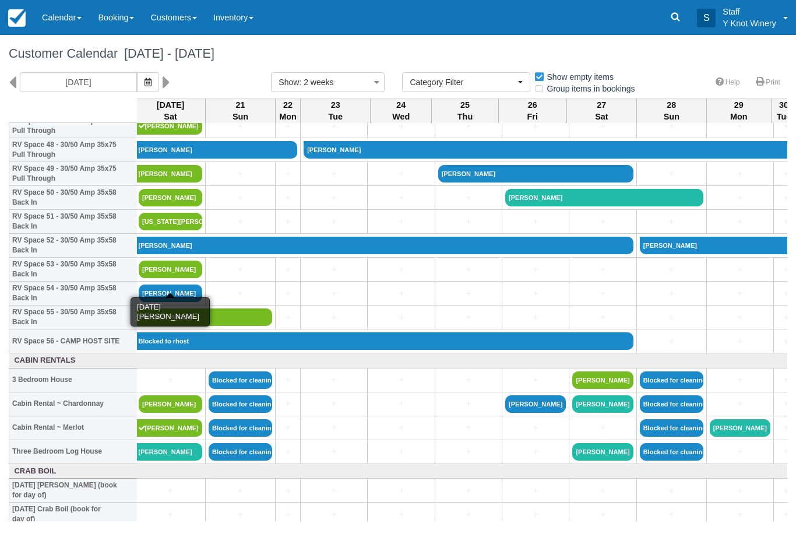
click at [188, 278] on link "[PERSON_NAME]" at bounding box center [171, 269] width 64 height 17
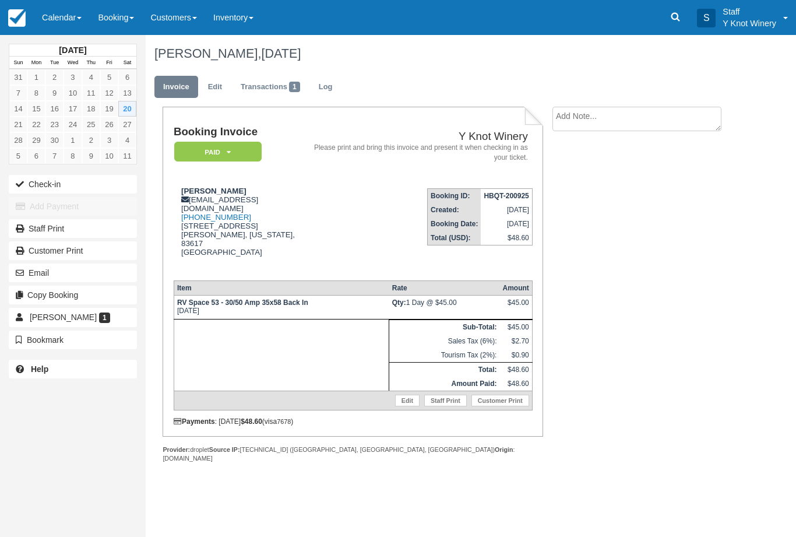
click at [76, 20] on link "Calendar" at bounding box center [62, 17] width 56 height 35
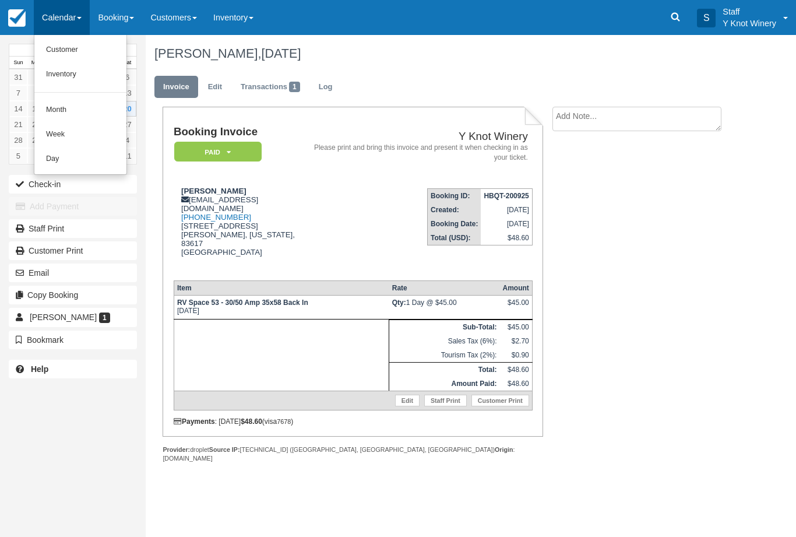
click at [85, 45] on link "Customer" at bounding box center [80, 50] width 92 height 24
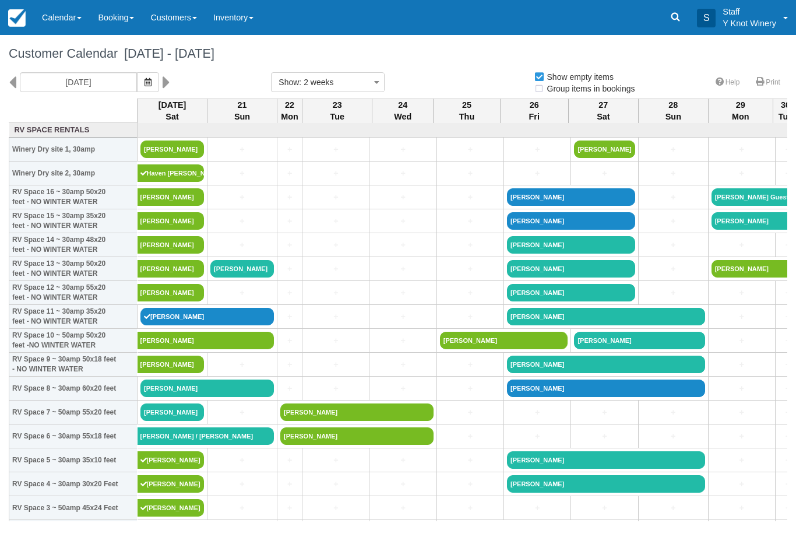
select select
click at [137, 82] on button "button" at bounding box center [148, 82] width 22 height 20
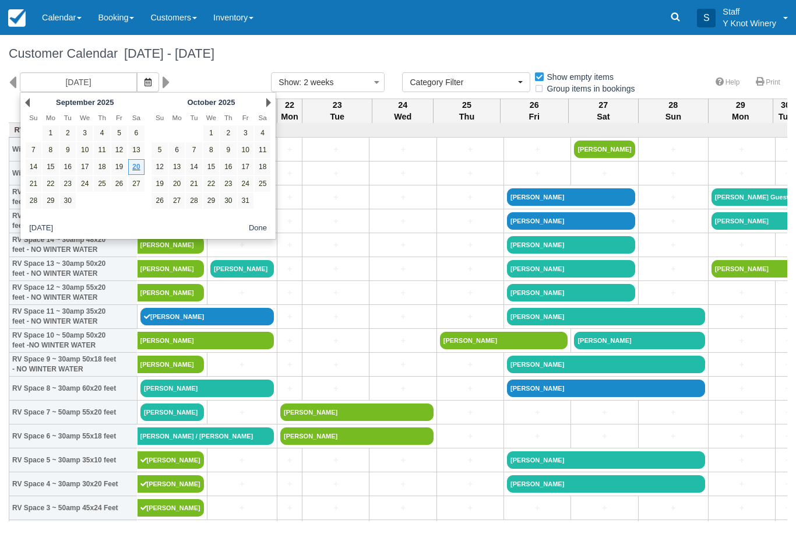
click at [160, 149] on link "5" at bounding box center [160, 150] width 16 height 16
type input "[DATE]"
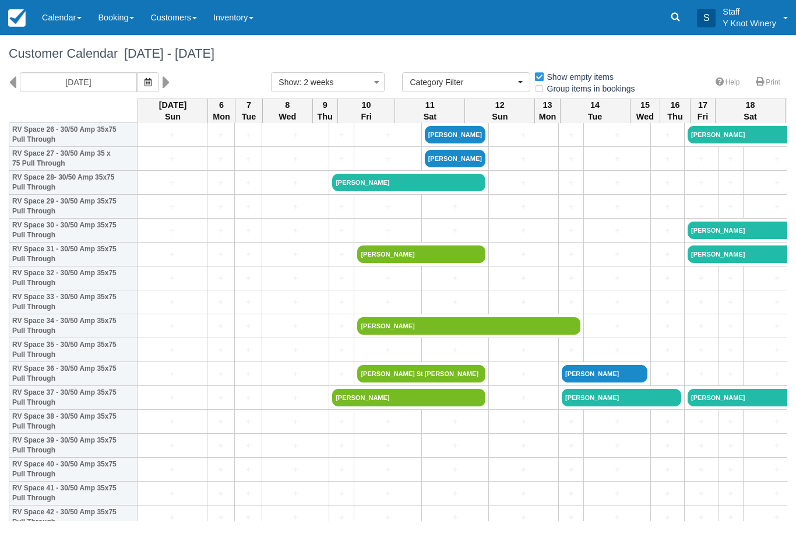
scroll to position [660, 0]
click at [151, 261] on link "+" at bounding box center [173, 254] width 64 height 12
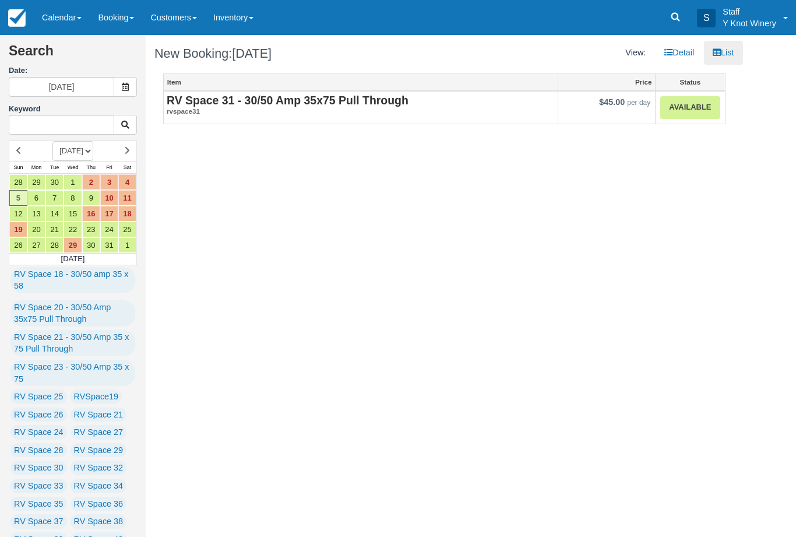
click at [683, 111] on link "Available" at bounding box center [690, 107] width 59 height 23
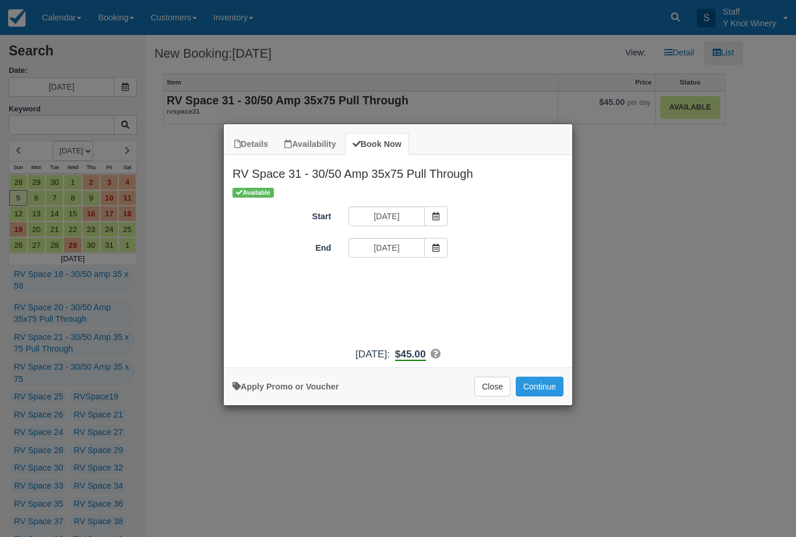
click at [438, 256] on span "Item Modal" at bounding box center [435, 248] width 23 height 20
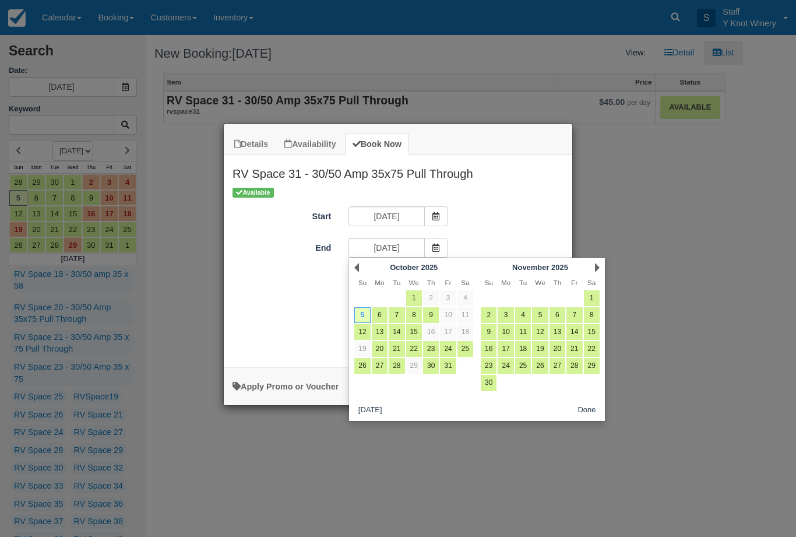
click at [383, 316] on link "6" at bounding box center [380, 315] width 16 height 16
type input "10/06/25"
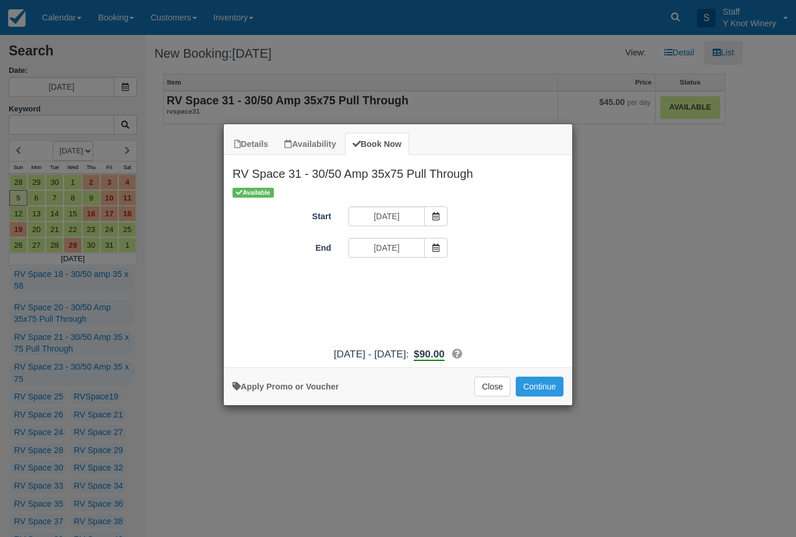
click at [543, 396] on button "Continue" at bounding box center [540, 387] width 48 height 20
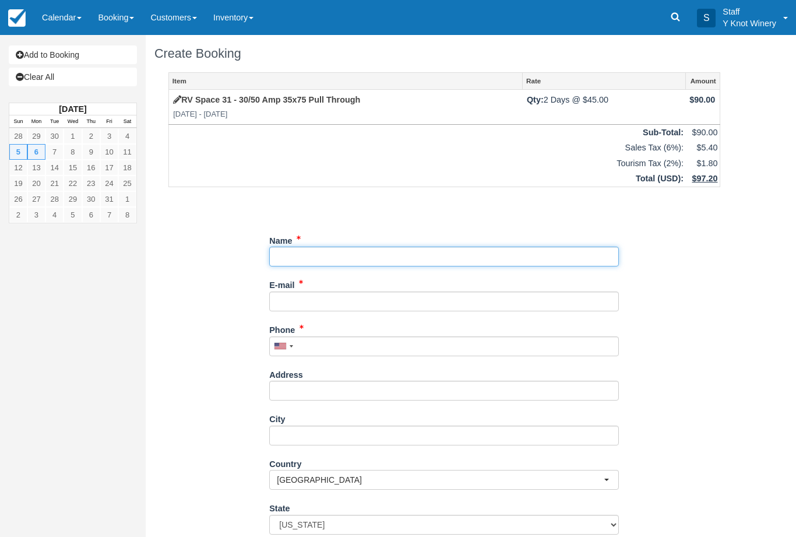
click at [310, 249] on input "Name" at bounding box center [444, 257] width 350 height 20
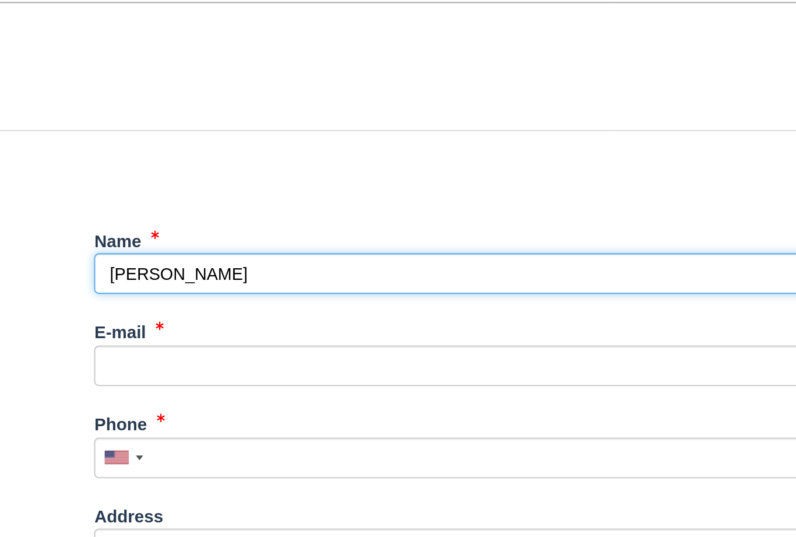
type input "Larry Robertson"
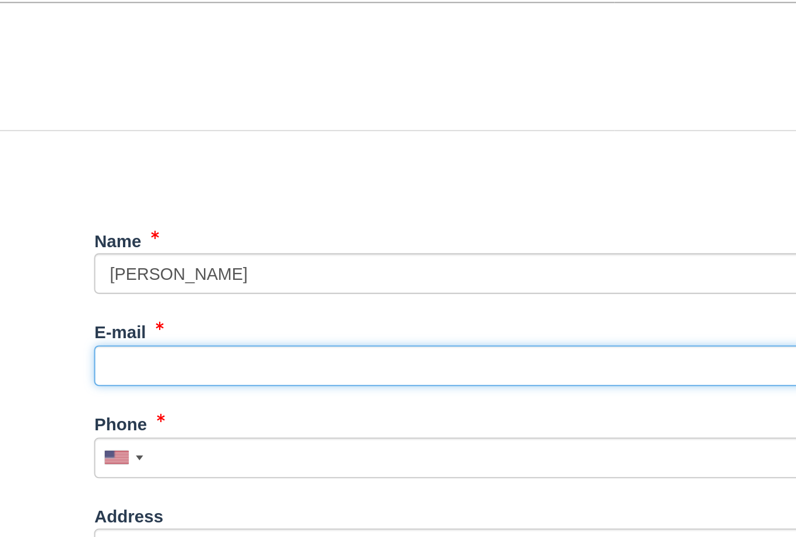
click at [269, 291] on input "E-mail" at bounding box center [444, 301] width 350 height 20
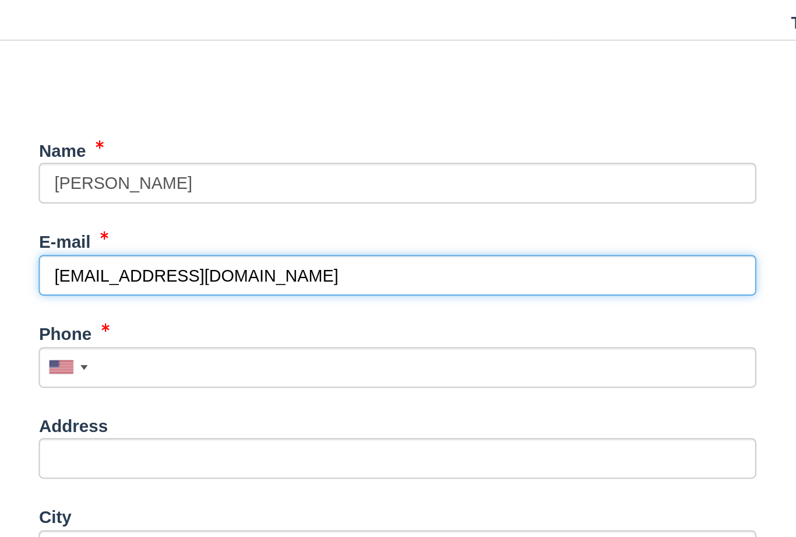
type input "tesi@e-robertsons.com"
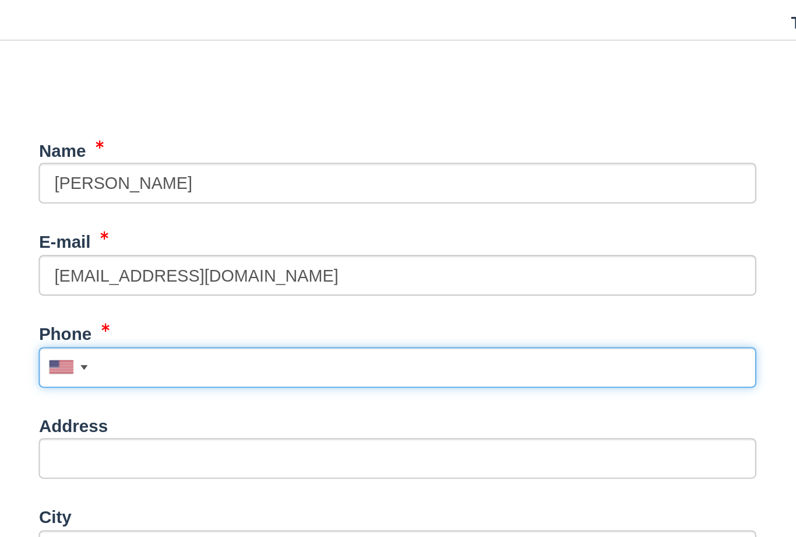
click at [269, 336] on input "Phone" at bounding box center [444, 346] width 350 height 20
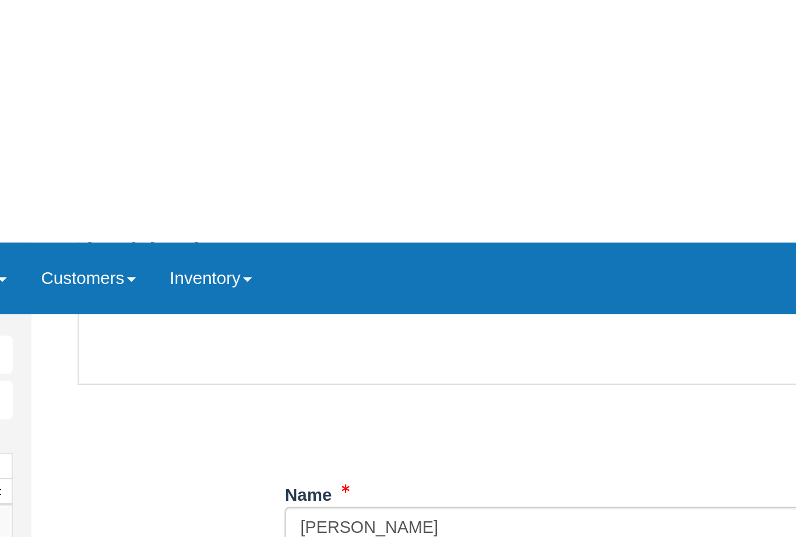
scroll to position [119, 0]
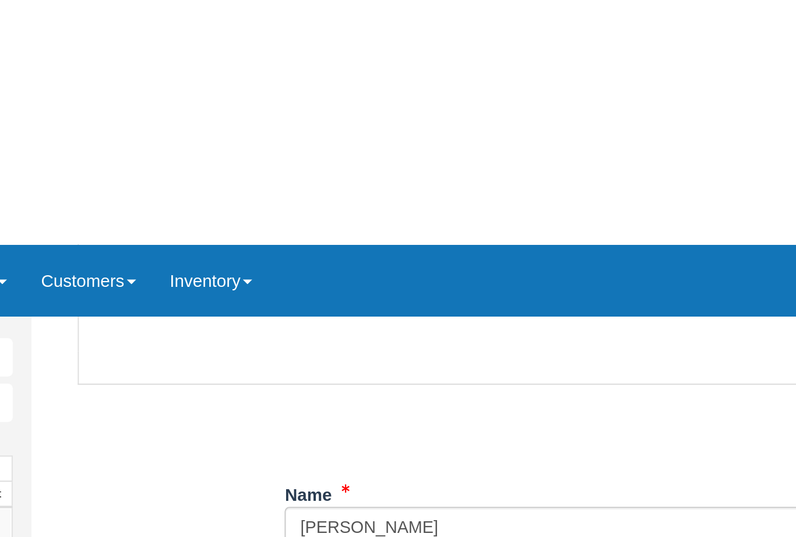
click at [269, 525] on button "Continue" at bounding box center [297, 535] width 56 height 20
type input "+15304099916"
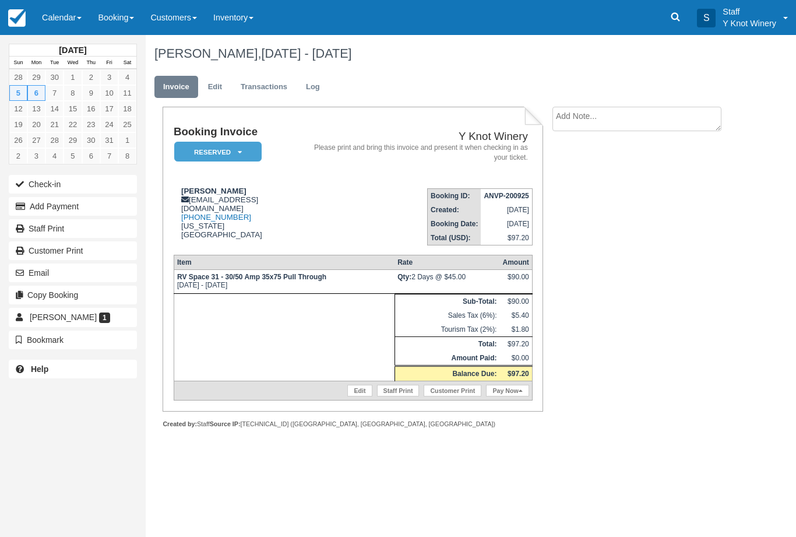
click at [357, 396] on link "Edit" at bounding box center [359, 391] width 24 height 12
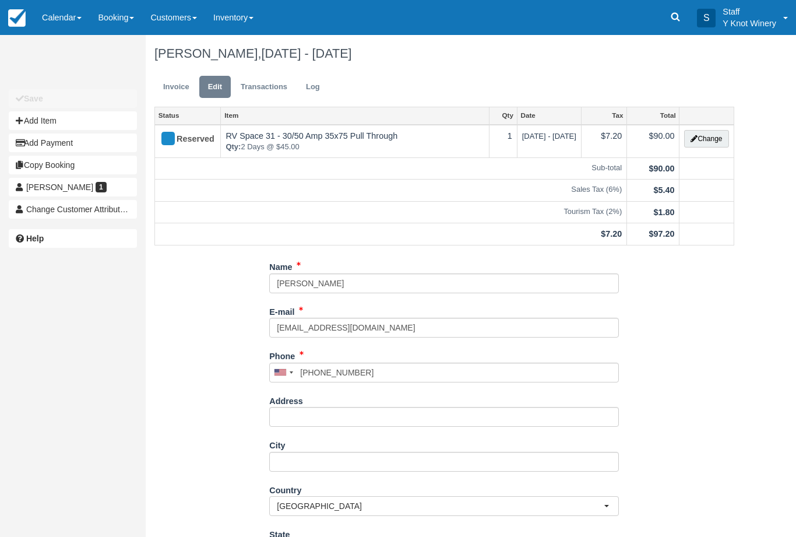
click at [697, 138] on button "Change" at bounding box center [706, 138] width 44 height 17
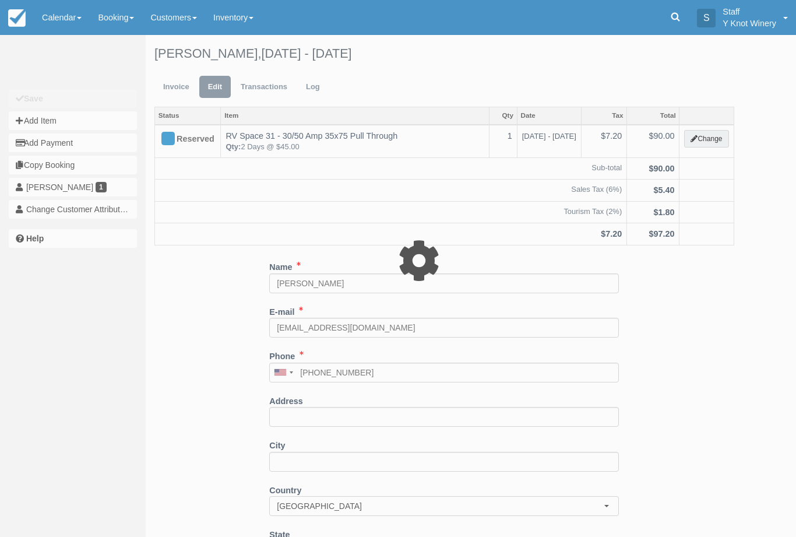
type input "90.00"
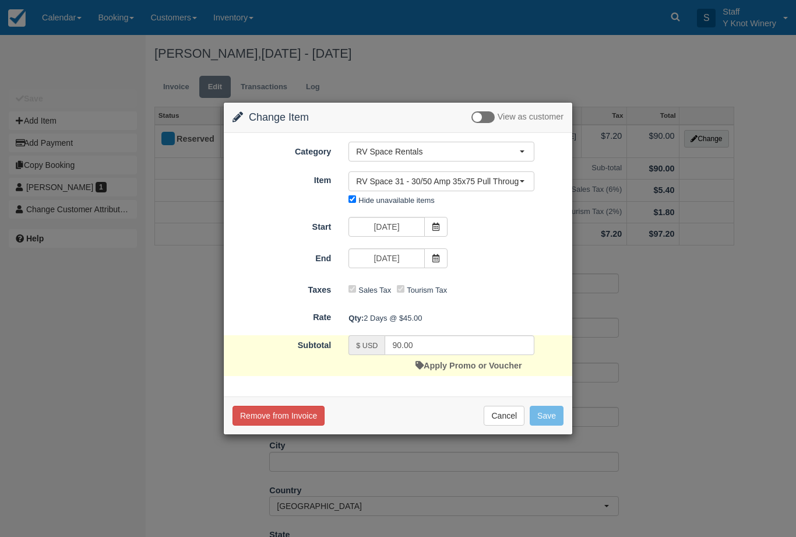
click at [455, 369] on link "Apply Promo or Voucher" at bounding box center [469, 365] width 106 height 9
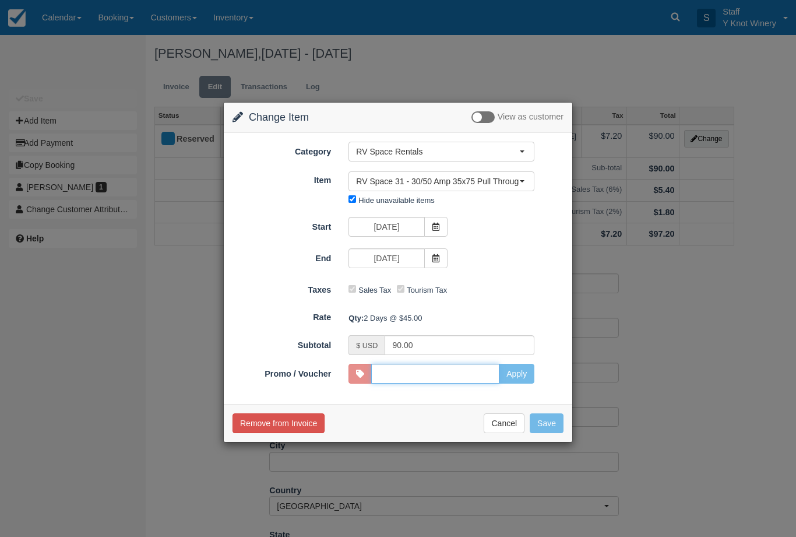
click at [487, 371] on input "Promo / Voucher" at bounding box center [435, 374] width 128 height 20
type input "GSAM"
click at [518, 375] on button "Apply" at bounding box center [517, 374] width 36 height 20
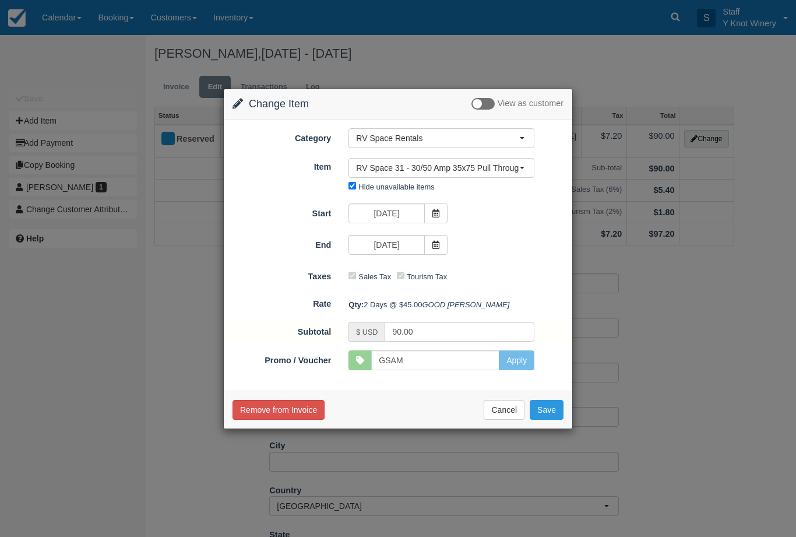
click at [554, 420] on button "Save" at bounding box center [547, 410] width 34 height 20
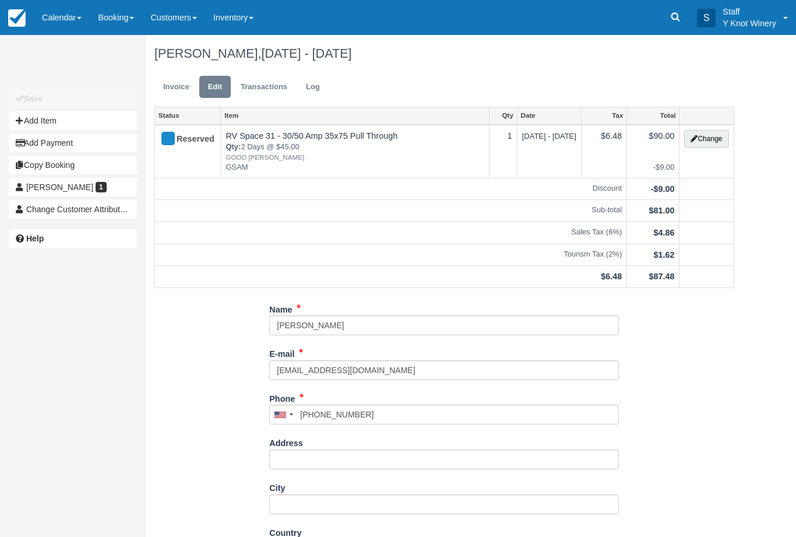
click at [72, 17] on link "Calendar" at bounding box center [62, 17] width 56 height 35
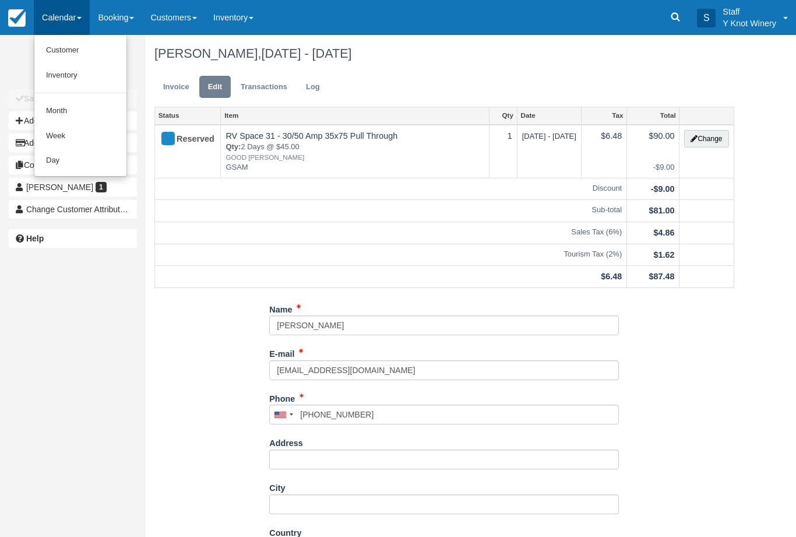
click at [68, 54] on link "Customer" at bounding box center [80, 50] width 92 height 25
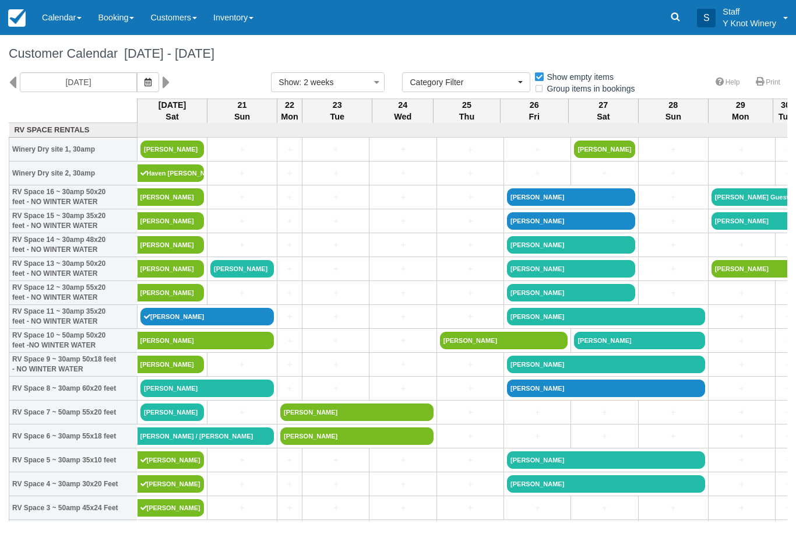
select select
click at [145, 86] on span "button" at bounding box center [148, 82] width 7 height 9
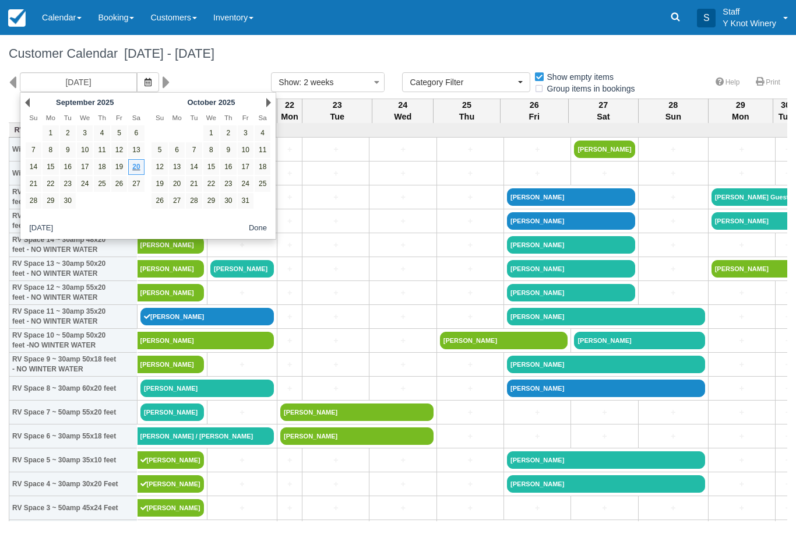
click at [161, 147] on link "5" at bounding box center [160, 150] width 16 height 16
type input "[DATE]"
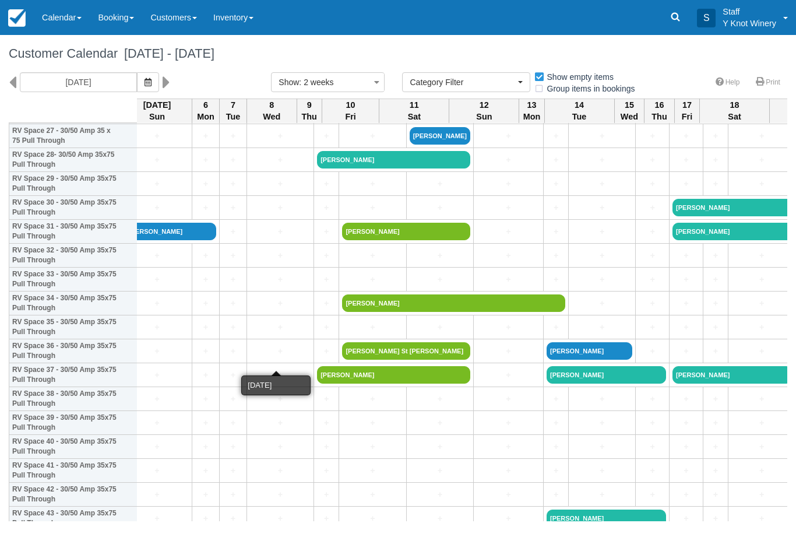
scroll to position [683, 15]
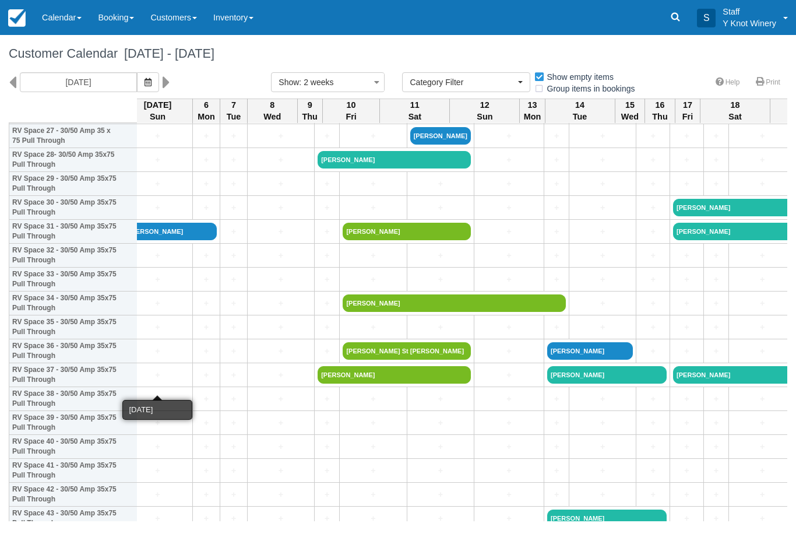
click at [147, 381] on link "+" at bounding box center [158, 375] width 64 height 12
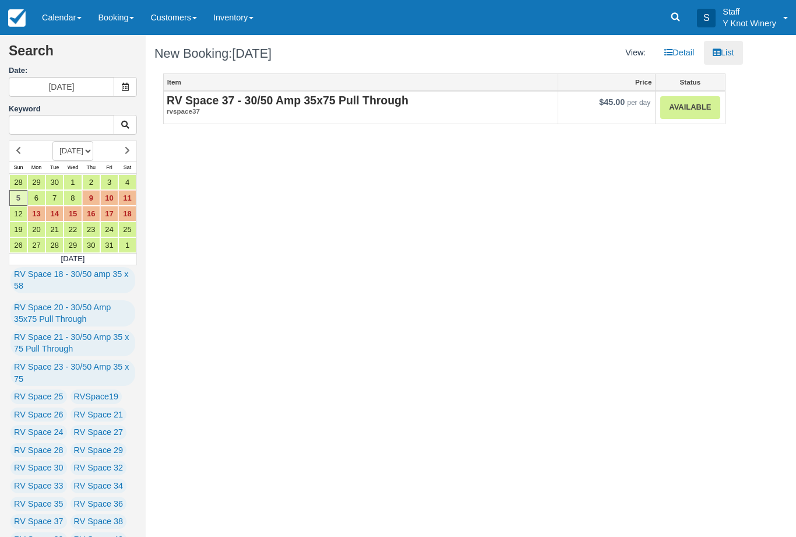
click at [687, 103] on link "Available" at bounding box center [690, 107] width 59 height 23
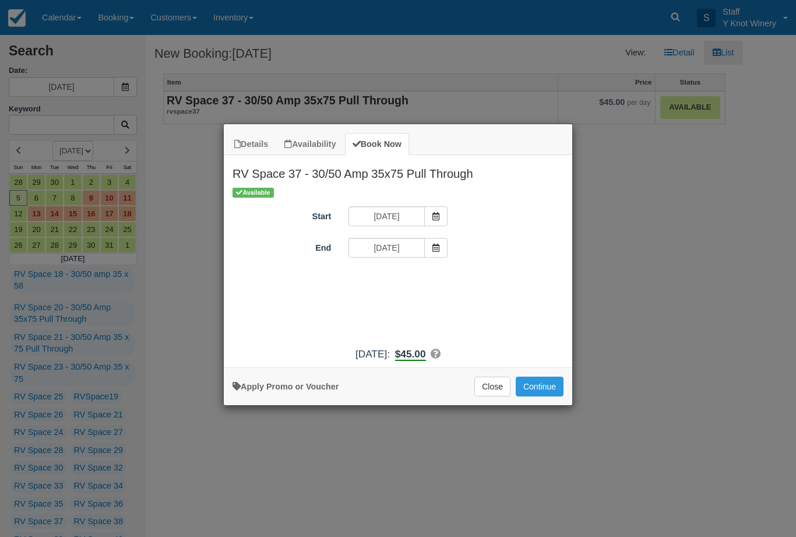
click at [435, 247] on icon "Item Modal" at bounding box center [436, 248] width 8 height 8
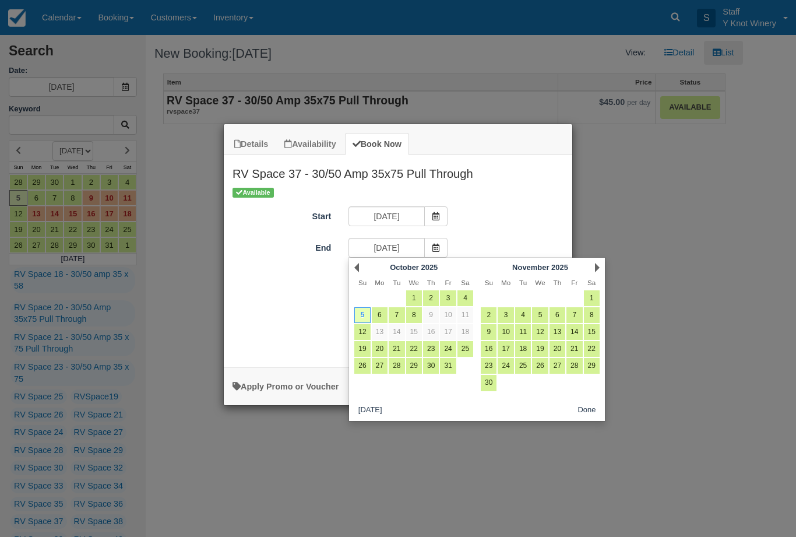
click at [382, 317] on link "6" at bounding box center [380, 315] width 16 height 16
type input "10/06/25"
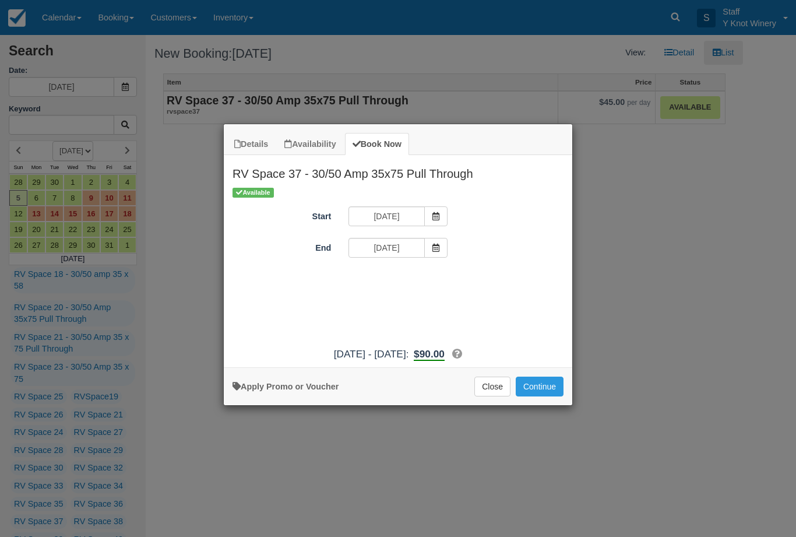
click at [546, 396] on button "Continue" at bounding box center [540, 387] width 48 height 20
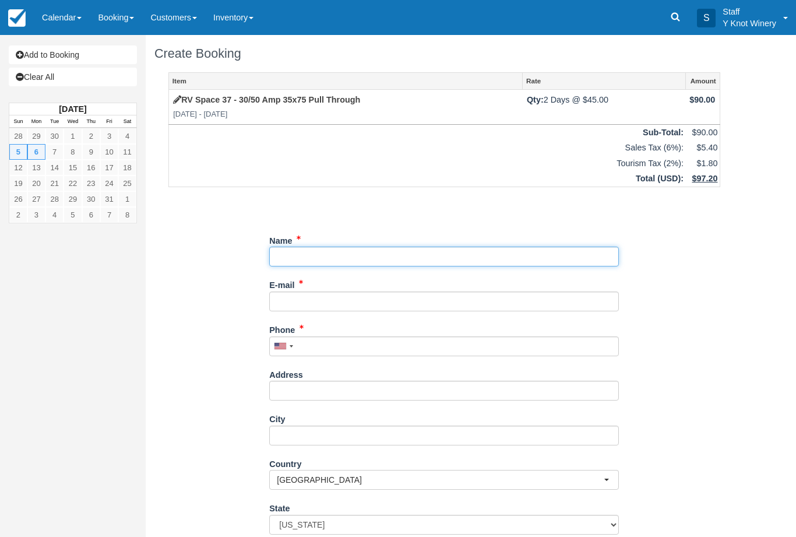
click at [292, 247] on input "Name" at bounding box center [444, 257] width 350 height 20
click at [307, 255] on input "Name" at bounding box center [444, 257] width 350 height 20
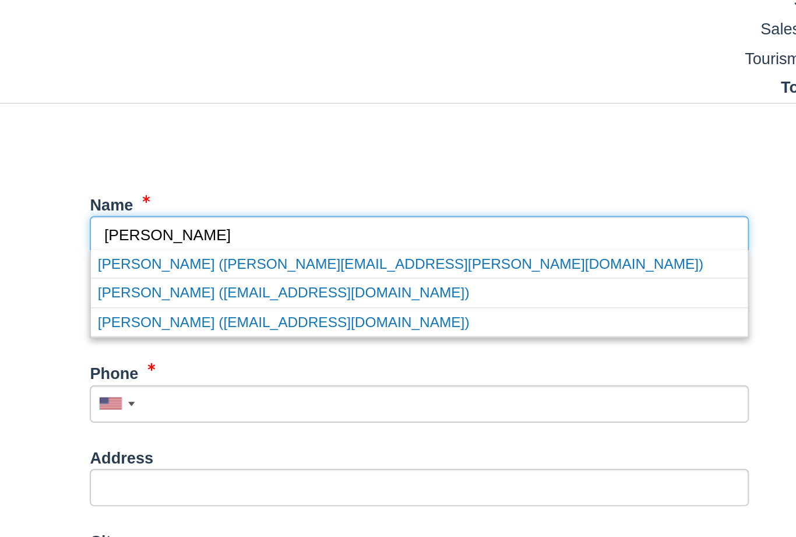
click at [270, 296] on link "Larry Robertson (tesi@e-robertsons.com)" at bounding box center [444, 303] width 349 height 15
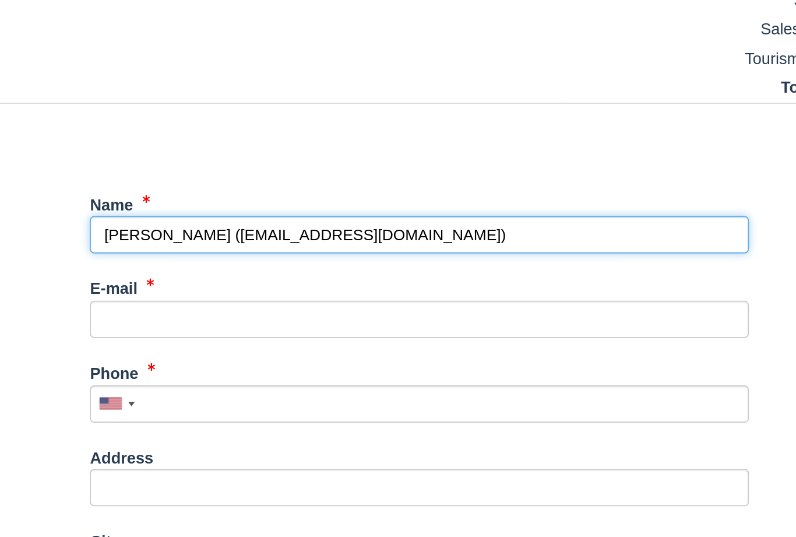
type input "[PERSON_NAME]"
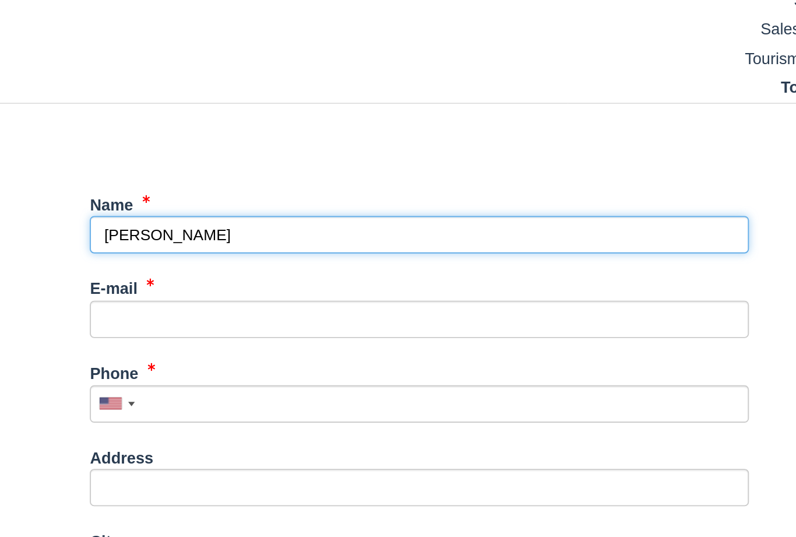
type input "[EMAIL_ADDRESS][DOMAIN_NAME]"
type input "+15304099916"
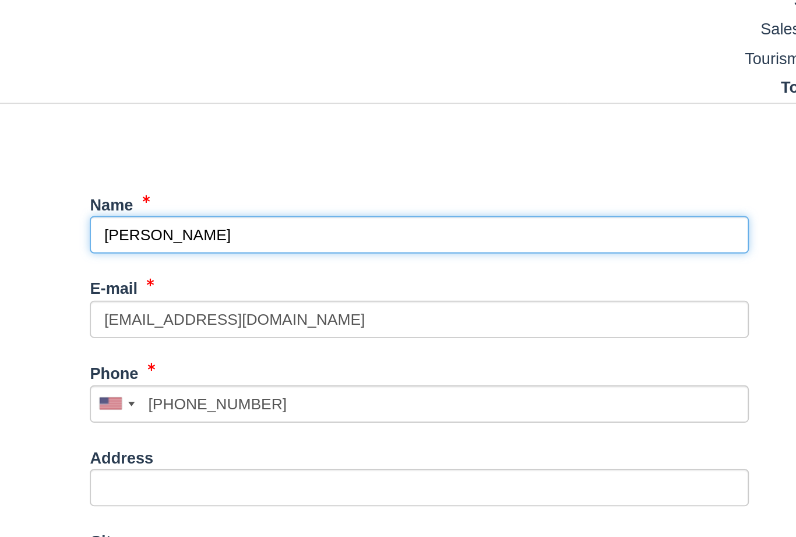
select select "UT"
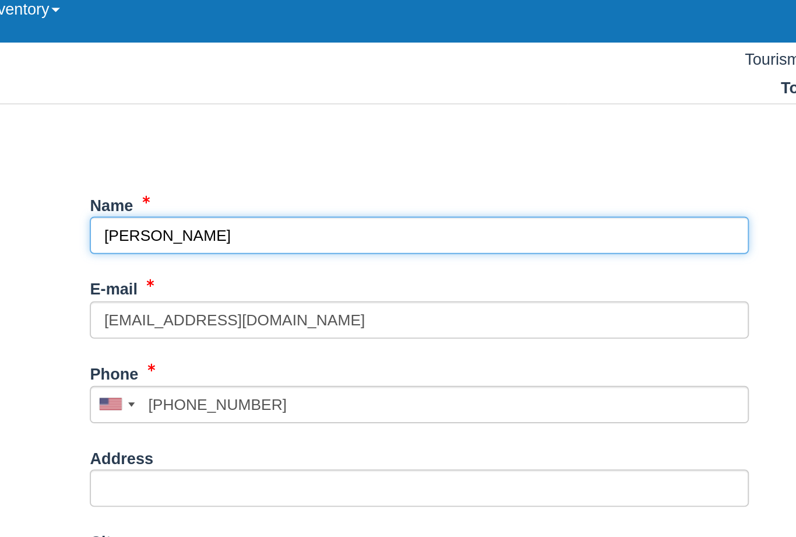
scroll to position [120, 0]
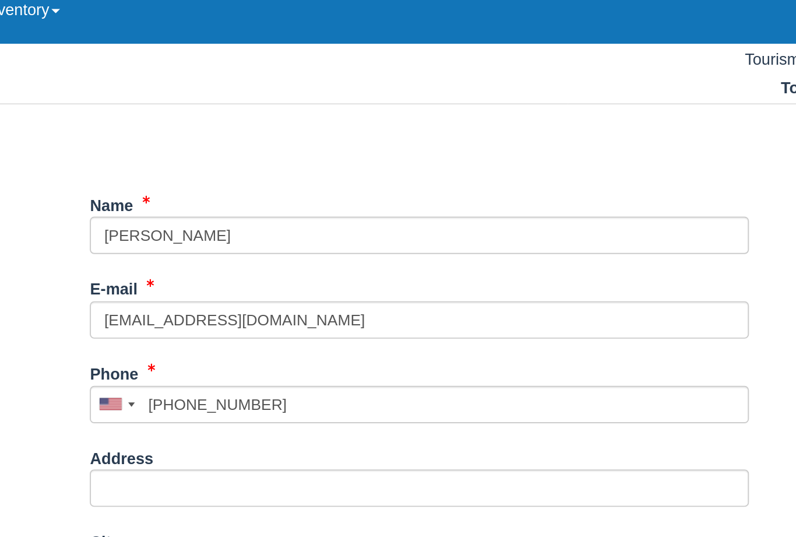
click at [269, 525] on button "Continue" at bounding box center [297, 535] width 56 height 20
